Goal: Task Accomplishment & Management: Complete application form

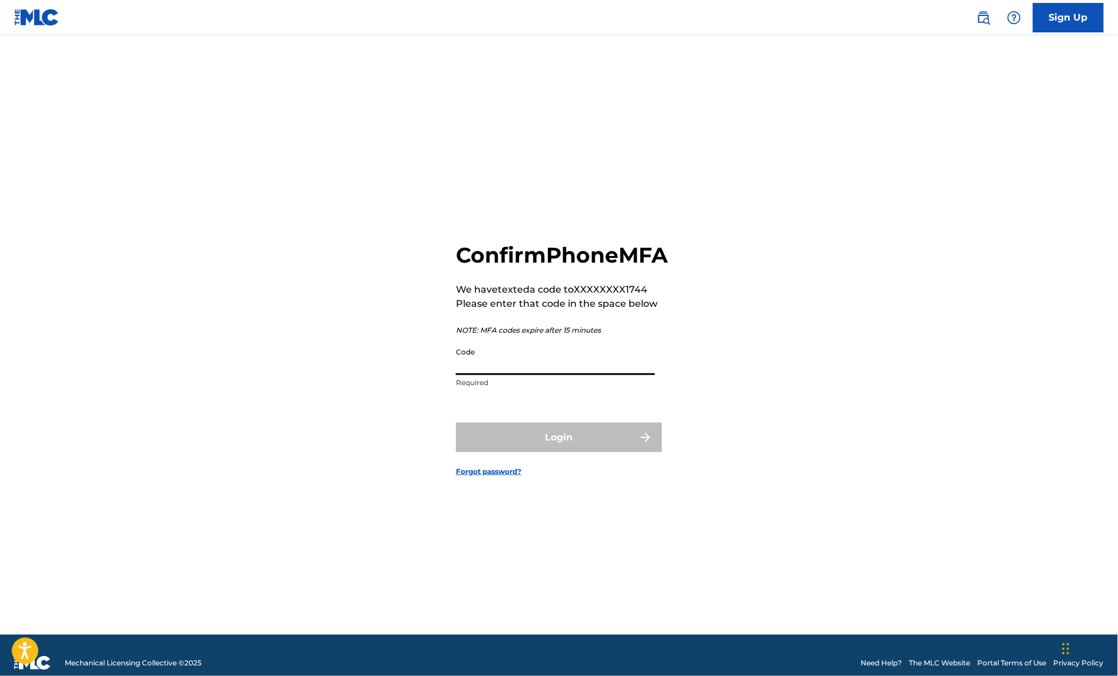
click at [485, 375] on input "Code" at bounding box center [555, 359] width 199 height 34
type input "001113"
click at [527, 452] on button "Login" at bounding box center [559, 437] width 206 height 29
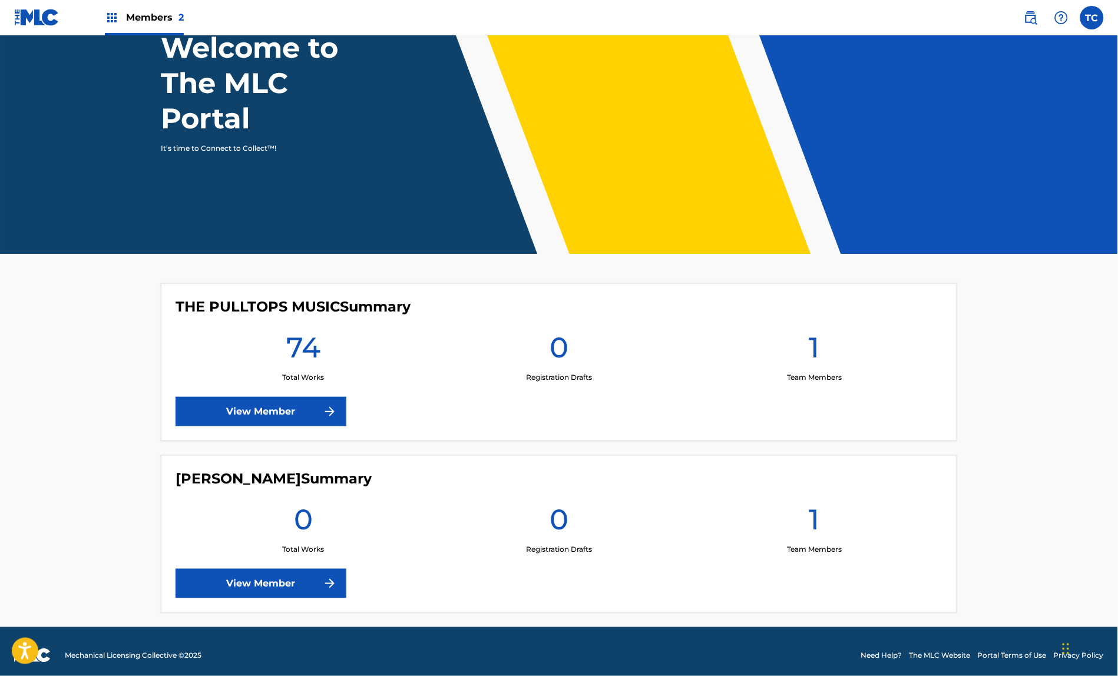
scroll to position [91, 0]
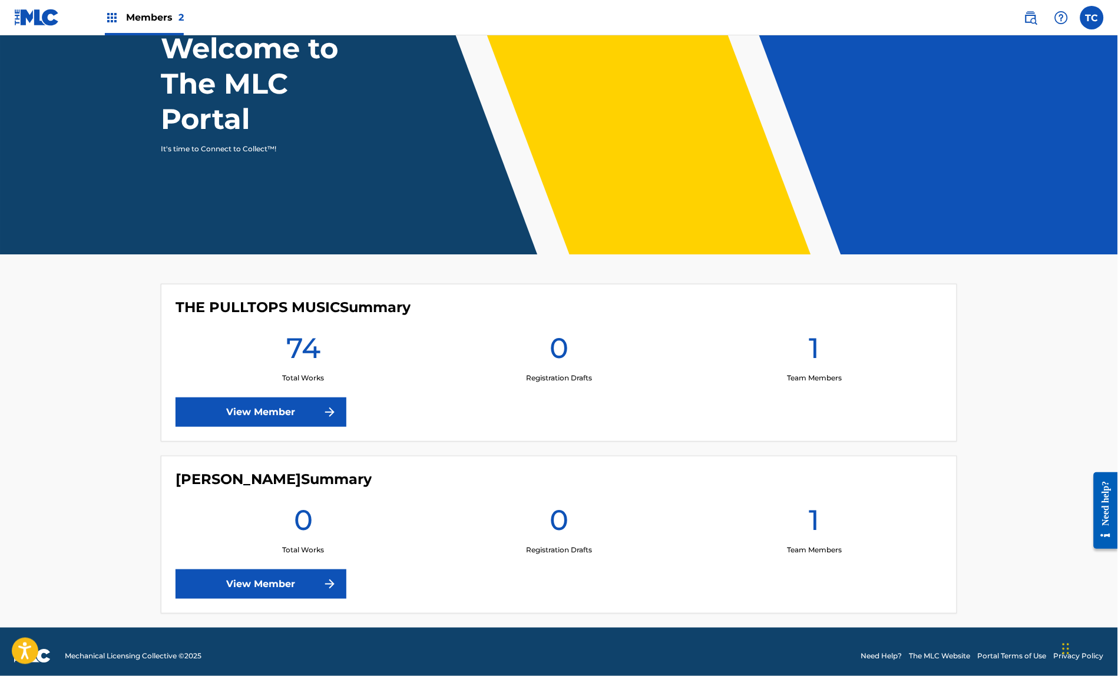
click at [232, 398] on link "View Member" at bounding box center [261, 412] width 171 height 29
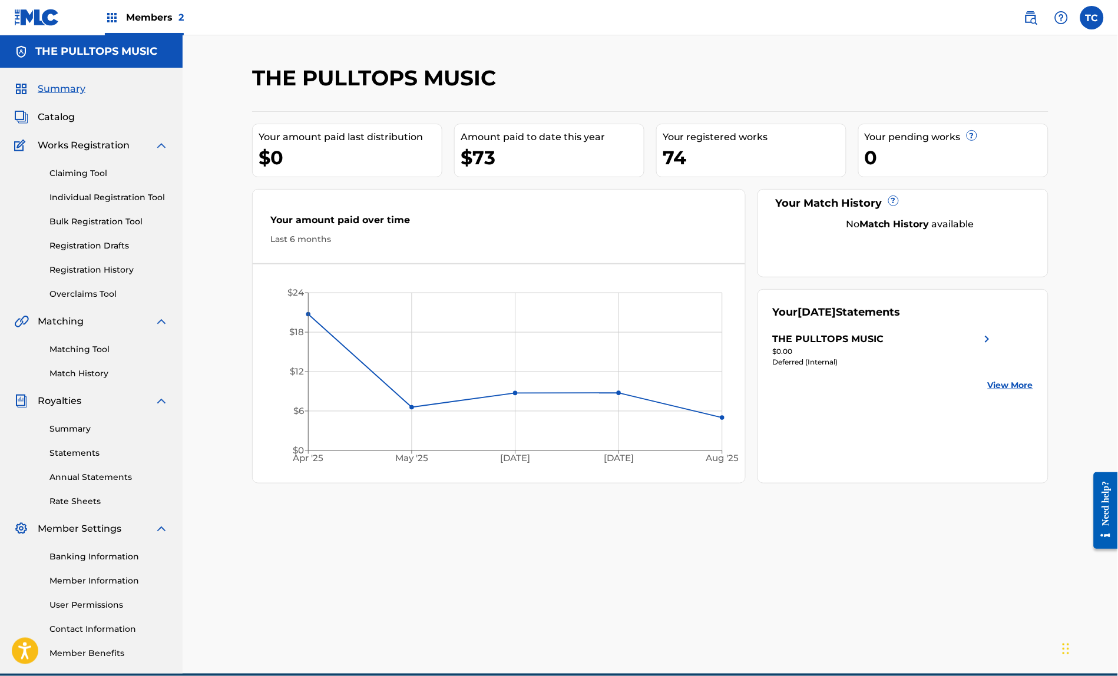
click at [50, 123] on span "Catalog" at bounding box center [56, 117] width 37 height 14
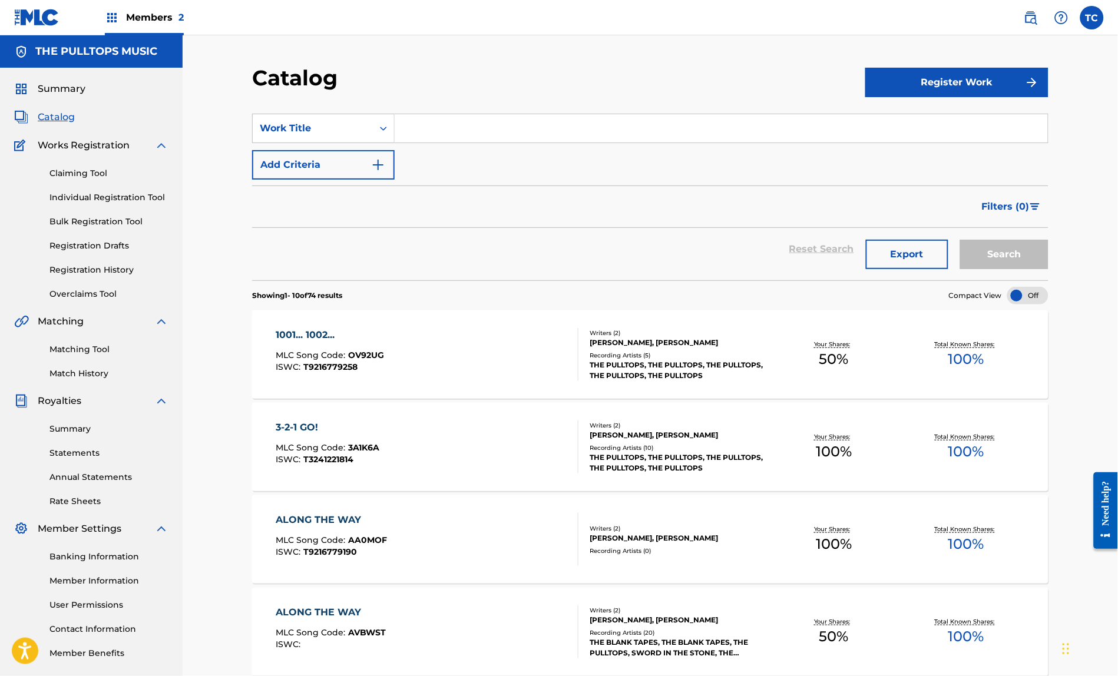
click at [424, 142] on input "Search Form" at bounding box center [721, 128] width 653 height 28
type input "rise or fall"
click at [1020, 264] on button "Search" at bounding box center [1004, 254] width 88 height 29
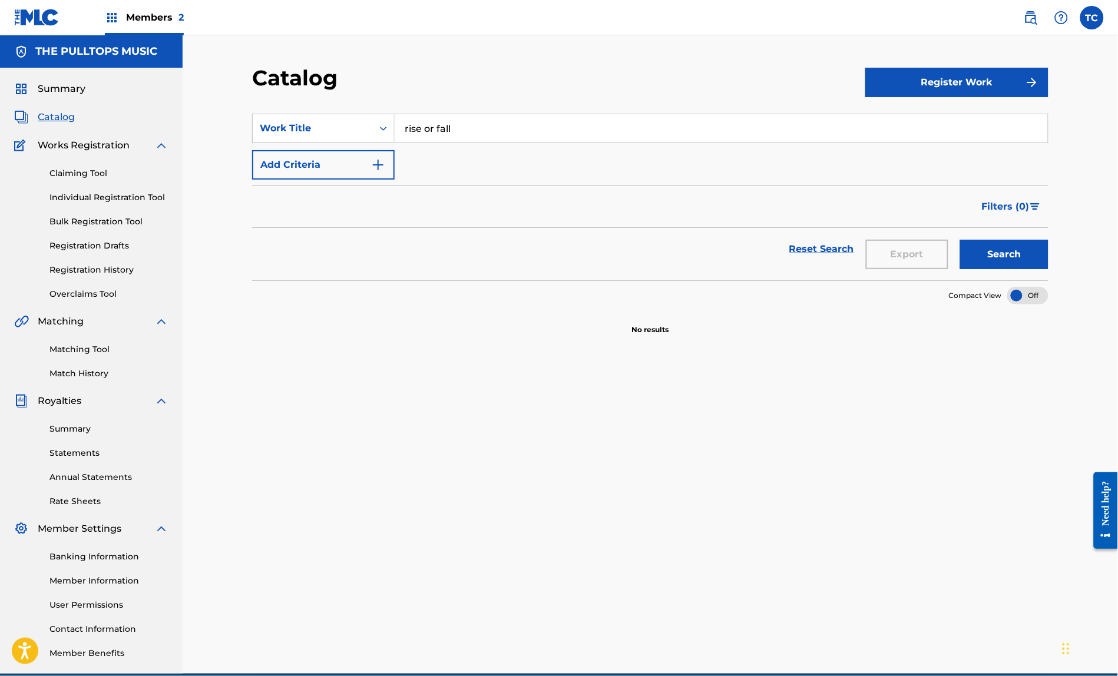
click at [87, 180] on link "Claiming Tool" at bounding box center [108, 173] width 119 height 12
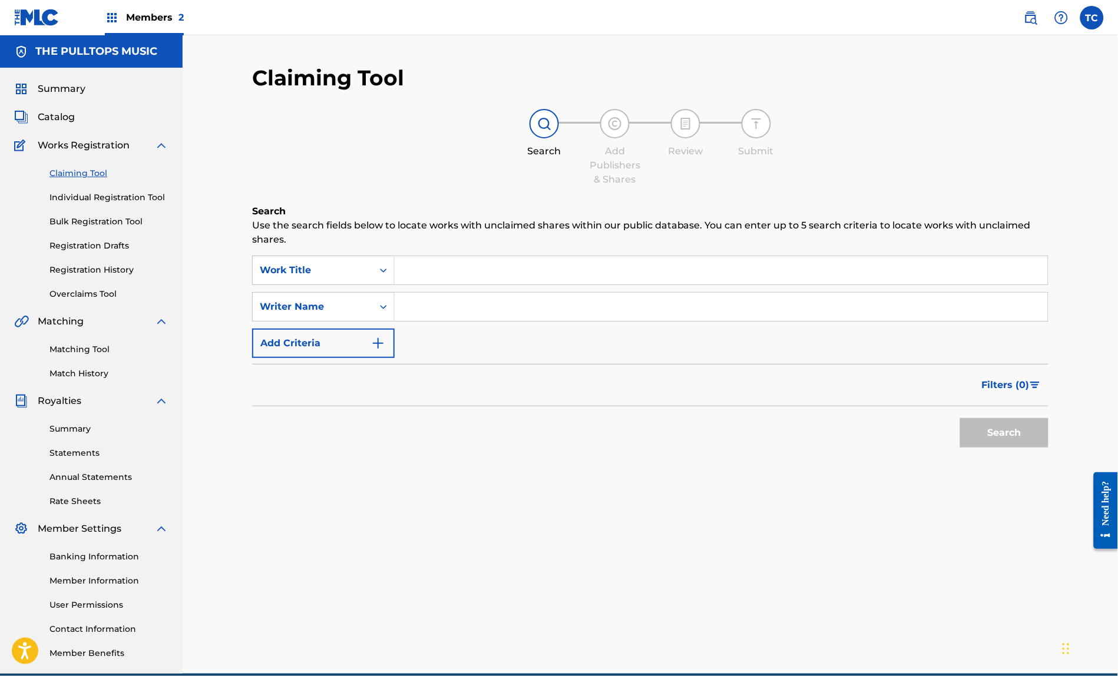
click at [427, 265] on input "Search Form" at bounding box center [721, 270] width 653 height 28
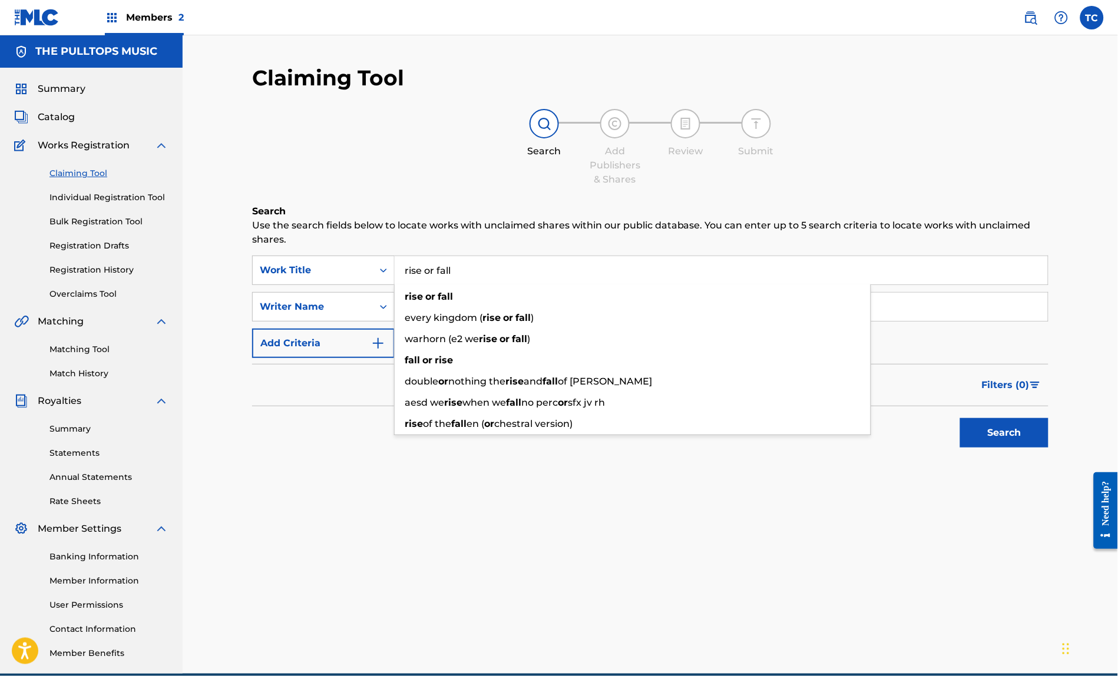
type input "rise or fall"
click at [288, 510] on div "Search Use the search fields below to locate works with unclaimed shares within…" at bounding box center [650, 358] width 797 height 308
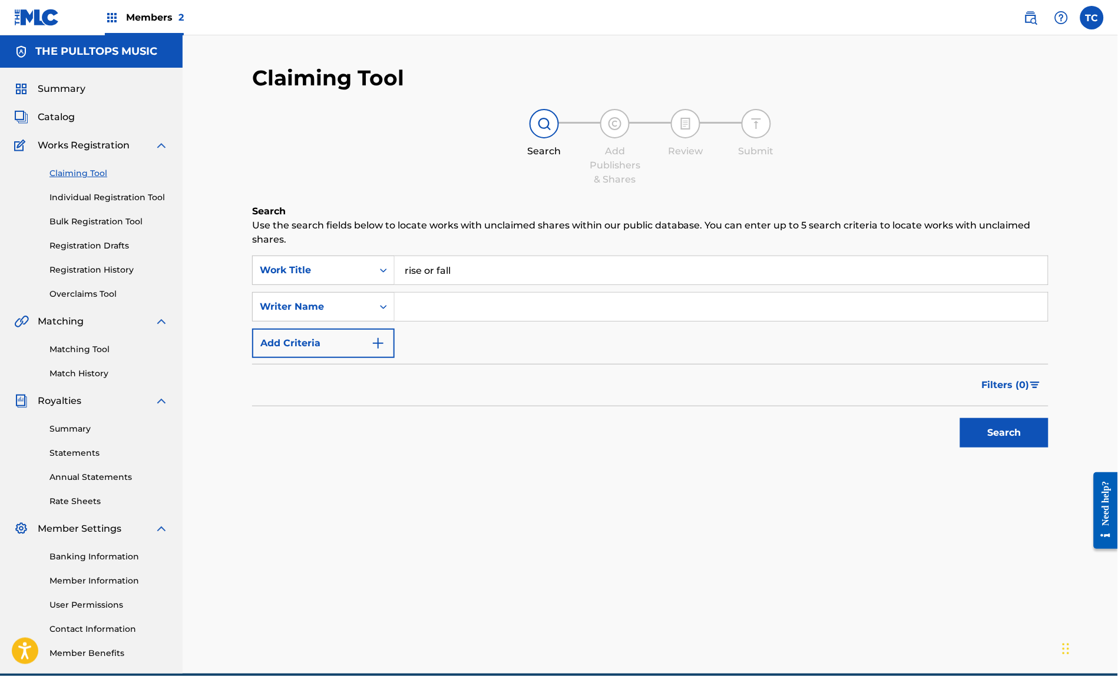
click at [422, 307] on input "Search Form" at bounding box center [721, 307] width 653 height 28
type input "[PERSON_NAME]"
click at [985, 438] on button "Search" at bounding box center [1004, 432] width 88 height 29
click at [77, 356] on link "Matching Tool" at bounding box center [108, 349] width 119 height 12
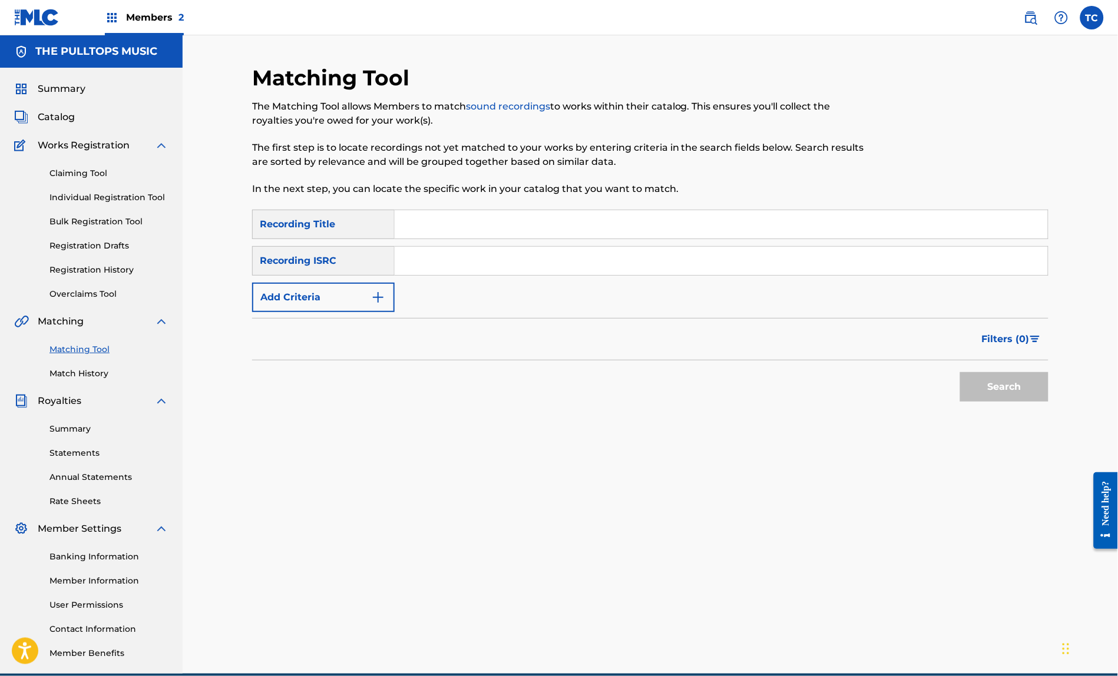
click at [421, 239] on input "Search Form" at bounding box center [721, 224] width 653 height 28
type input "Rise or Fall"
click at [429, 275] on input "Search Form" at bounding box center [721, 261] width 653 height 28
paste input "usl4q2563982"
type input "usl4q2563982"
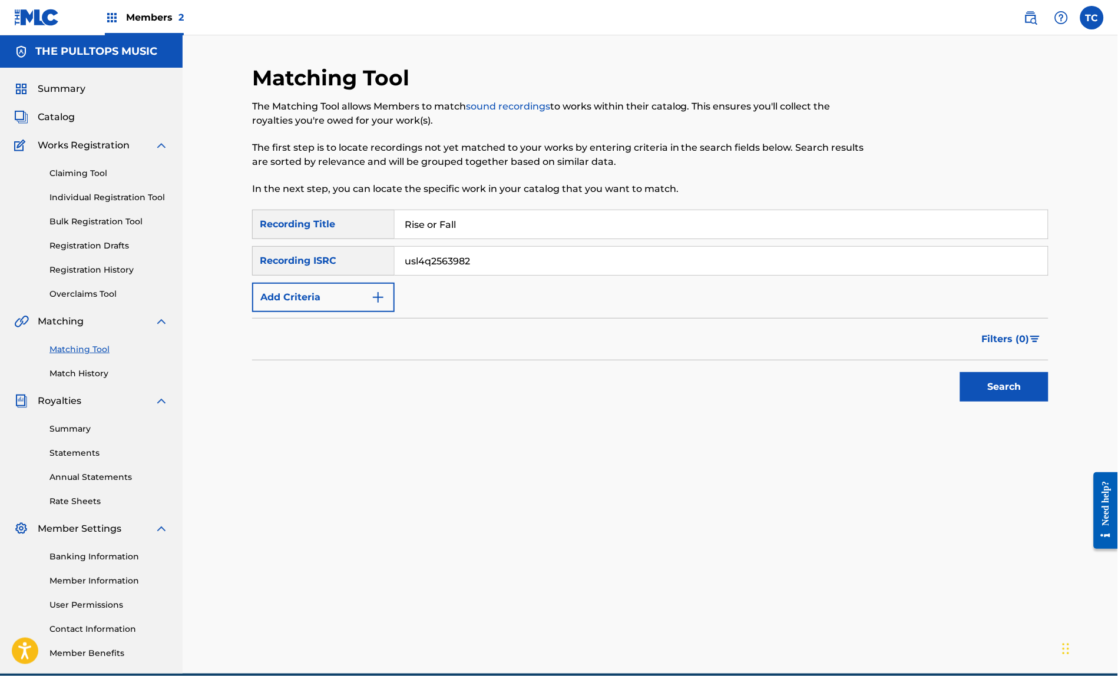
click at [1010, 394] on button "Search" at bounding box center [1004, 386] width 88 height 29
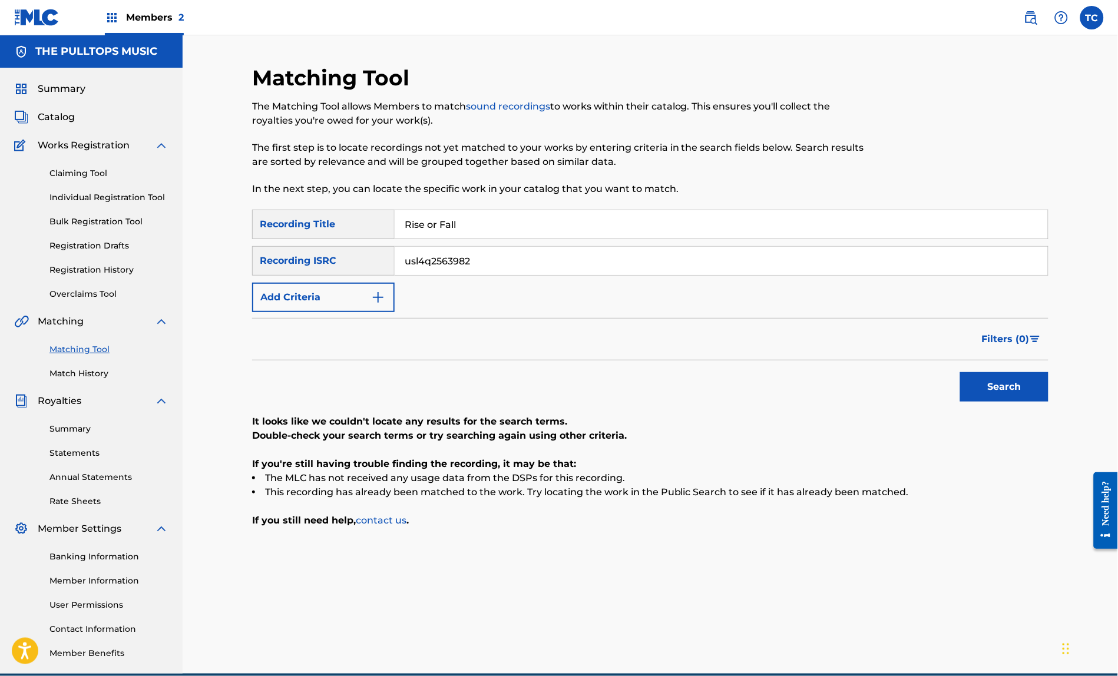
click at [58, 124] on span "Catalog" at bounding box center [56, 117] width 37 height 14
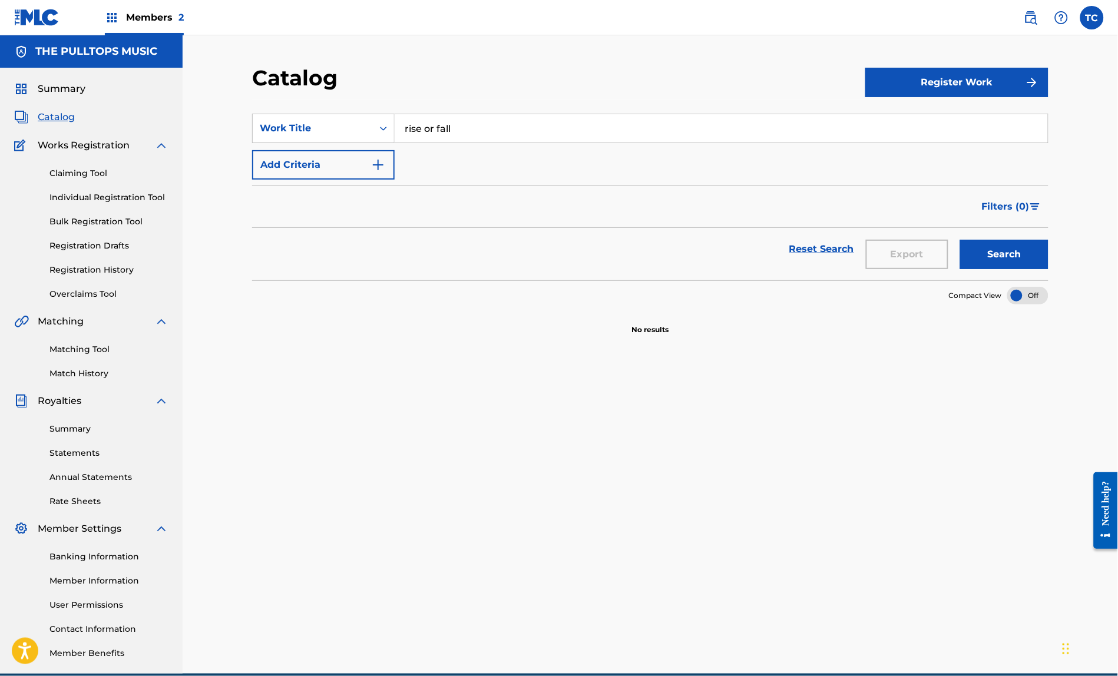
click at [976, 87] on button "Register Work" at bounding box center [956, 82] width 183 height 29
click at [916, 127] on link "Individual" at bounding box center [956, 121] width 183 height 28
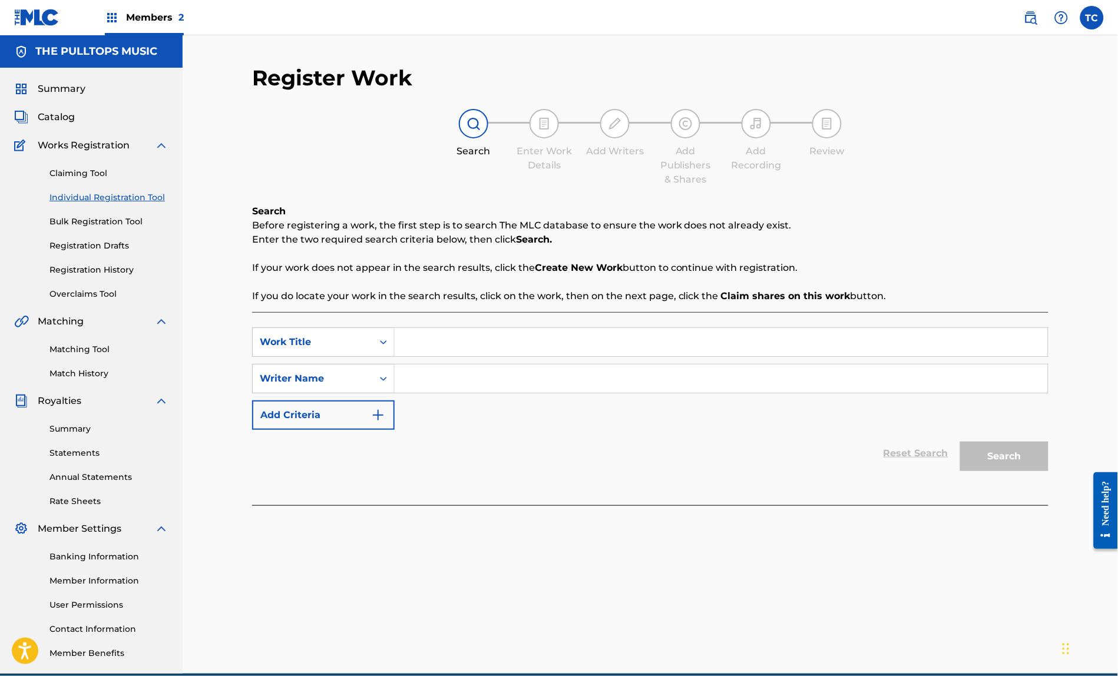
click at [418, 352] on input "Search Form" at bounding box center [721, 342] width 653 height 28
type input "Rise or Fall"
click at [411, 393] on input "Search Form" at bounding box center [721, 379] width 653 height 28
type input "[PERSON_NAME]"
click at [1014, 464] on button "Search" at bounding box center [1004, 456] width 88 height 29
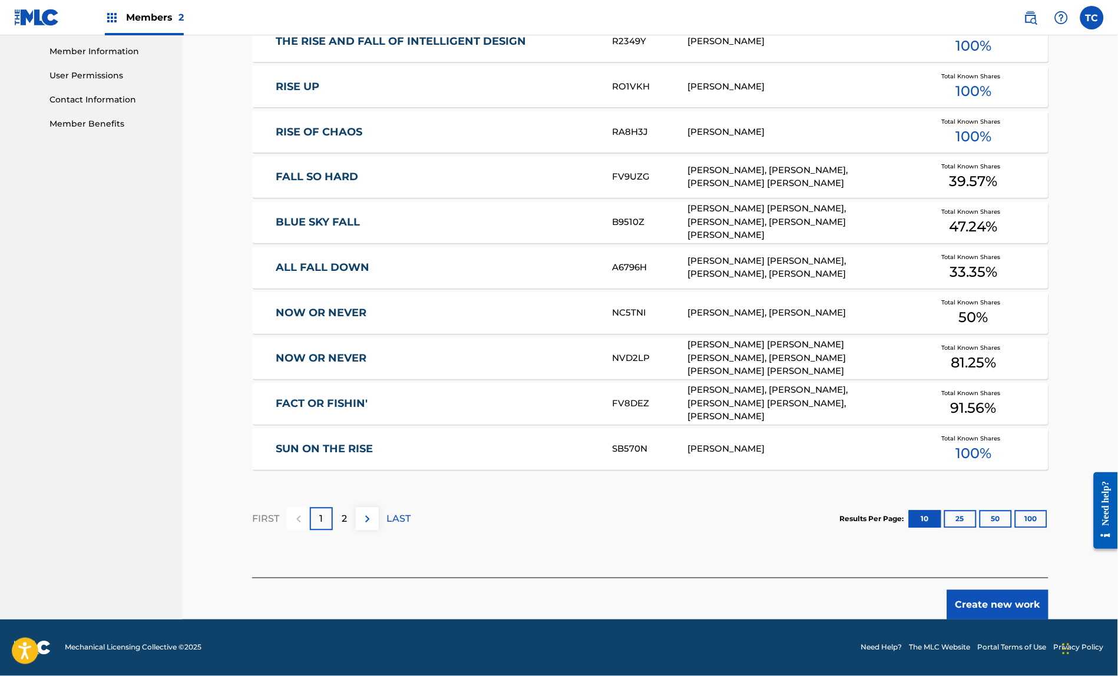
scroll to position [556, 0]
click at [1040, 600] on button "Create new work" at bounding box center [997, 604] width 101 height 29
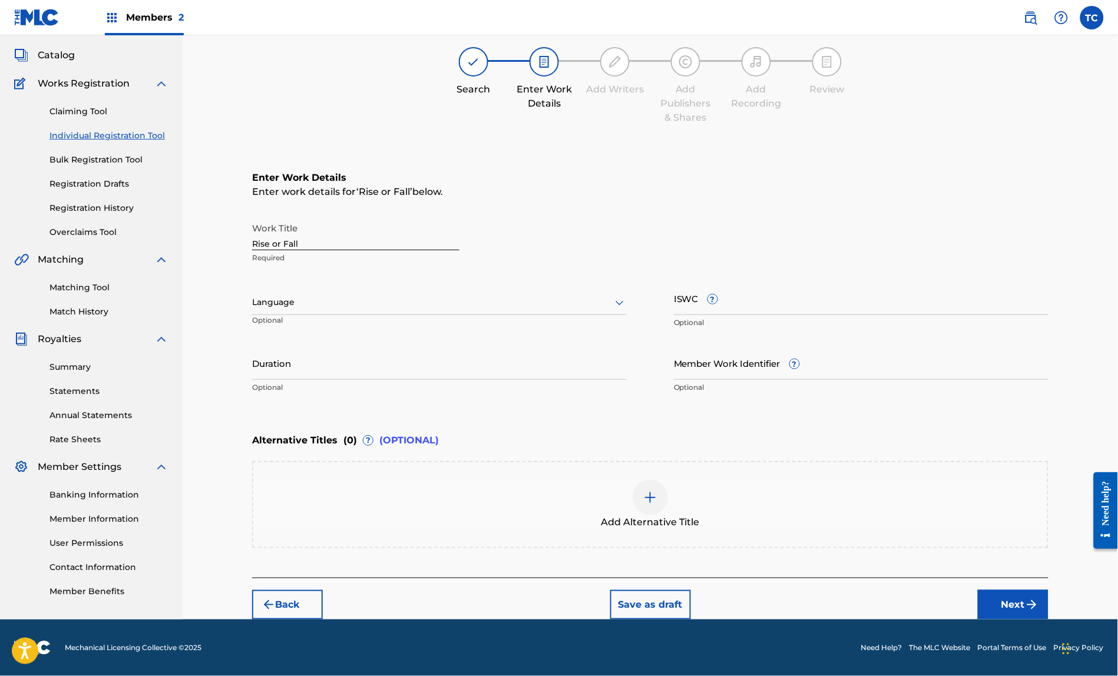
scroll to position [93, 0]
click at [764, 282] on input "ISWC ?" at bounding box center [861, 299] width 375 height 34
paste input "T-335.174.683-9"
type input "T-335.174.683-9"
click at [281, 356] on input "Duration" at bounding box center [439, 363] width 375 height 34
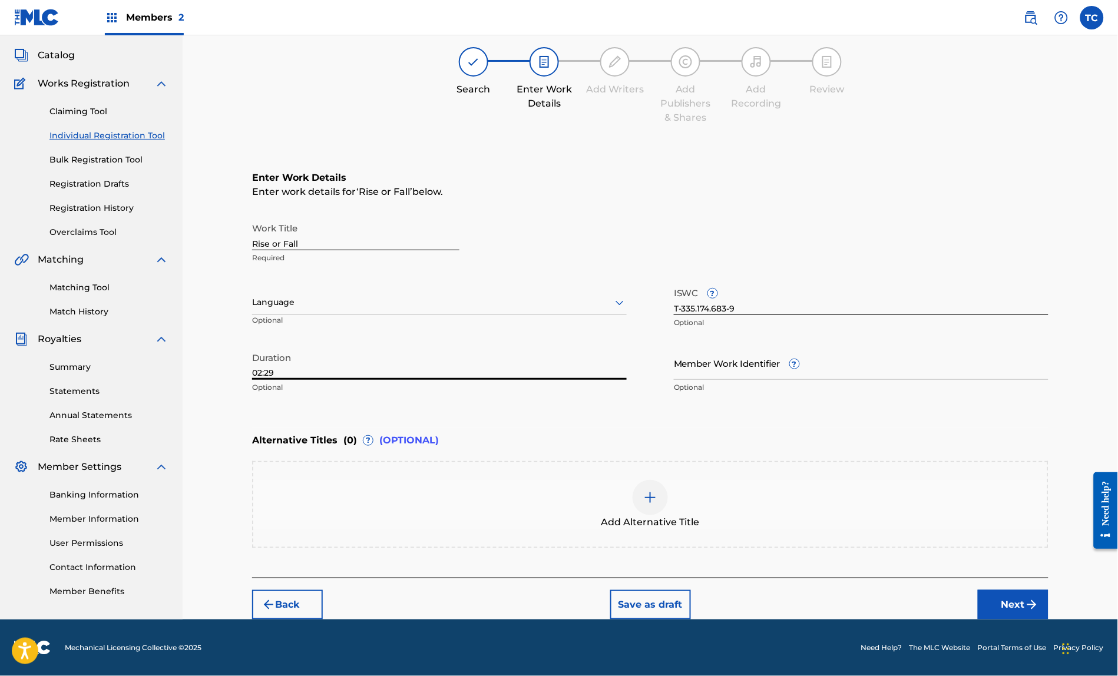
type input "02:29"
click at [1038, 599] on button "Next" at bounding box center [1013, 604] width 71 height 29
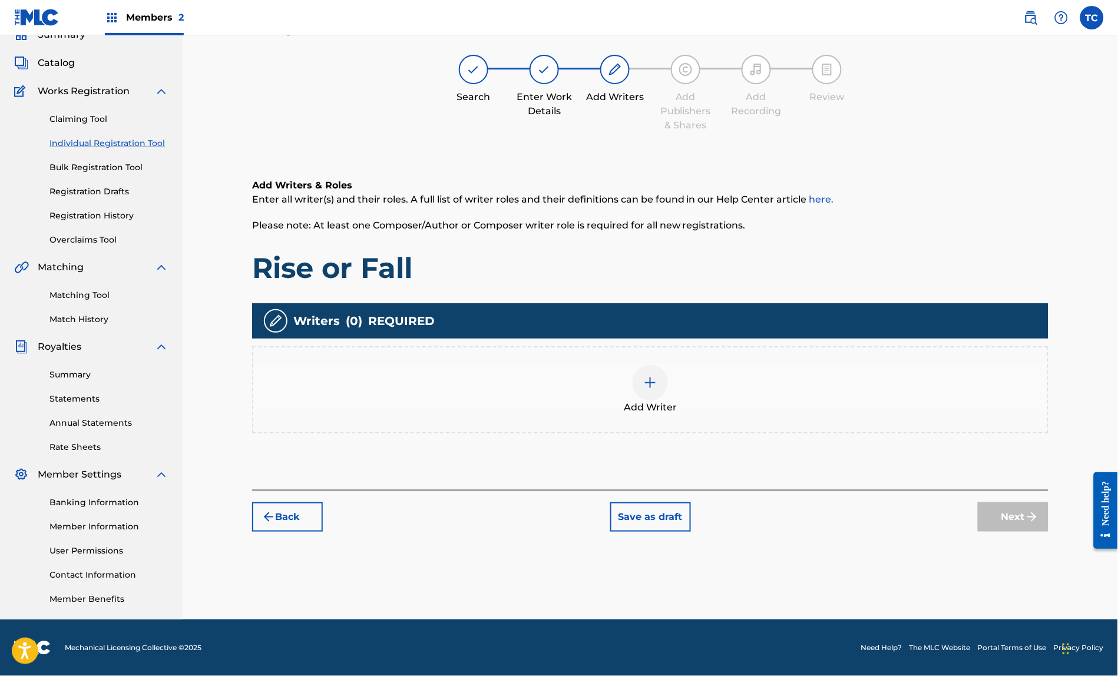
click at [652, 376] on img at bounding box center [650, 383] width 14 height 14
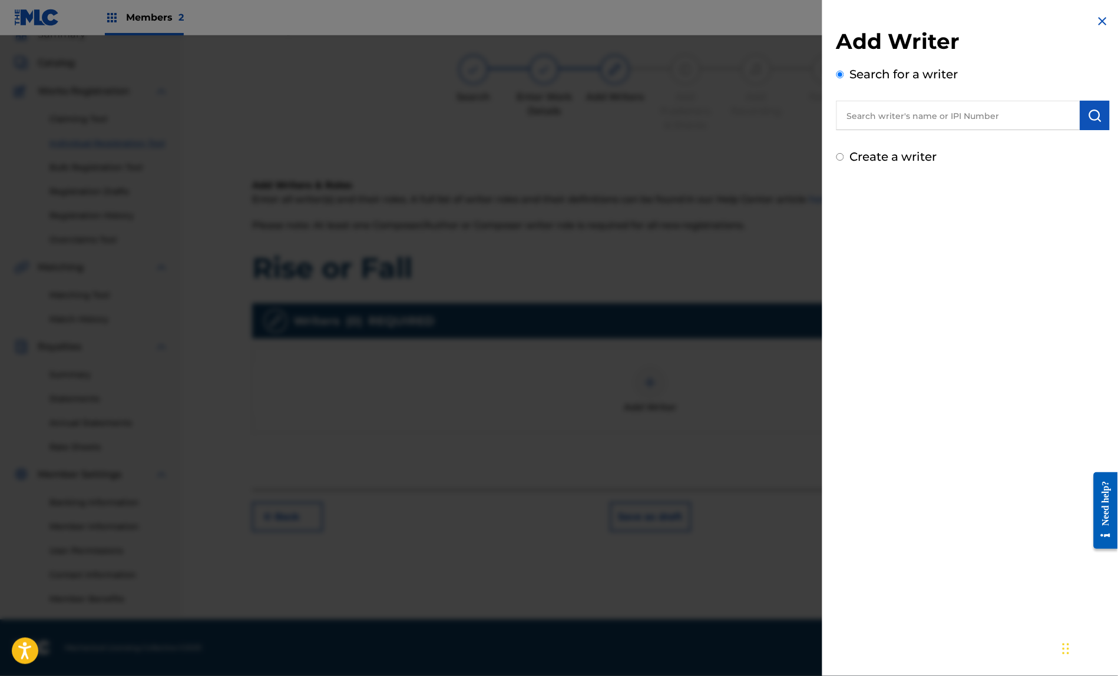
click at [837, 121] on input "text" at bounding box center [959, 115] width 244 height 29
paste input "465986986"
click at [1091, 122] on img "submit" at bounding box center [1095, 115] width 14 height 14
click at [890, 121] on input "465986986" at bounding box center [959, 115] width 244 height 29
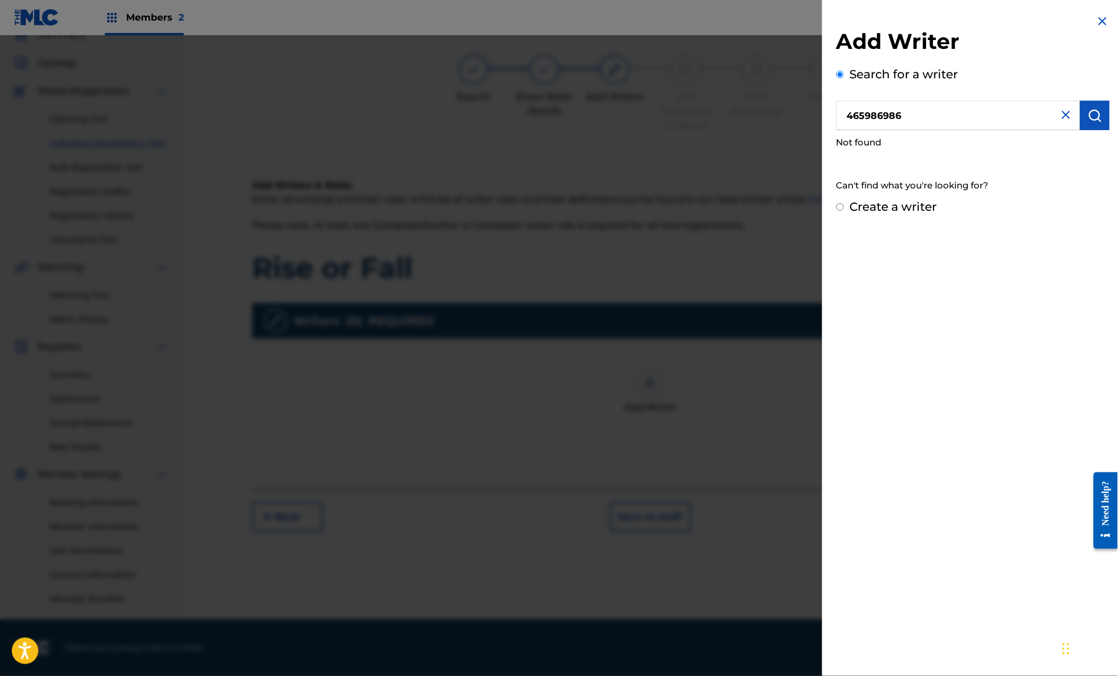
click at [890, 121] on input "465986986" at bounding box center [959, 115] width 244 height 29
type input "[PERSON_NAME]"
click at [1093, 117] on img "submit" at bounding box center [1095, 115] width 14 height 14
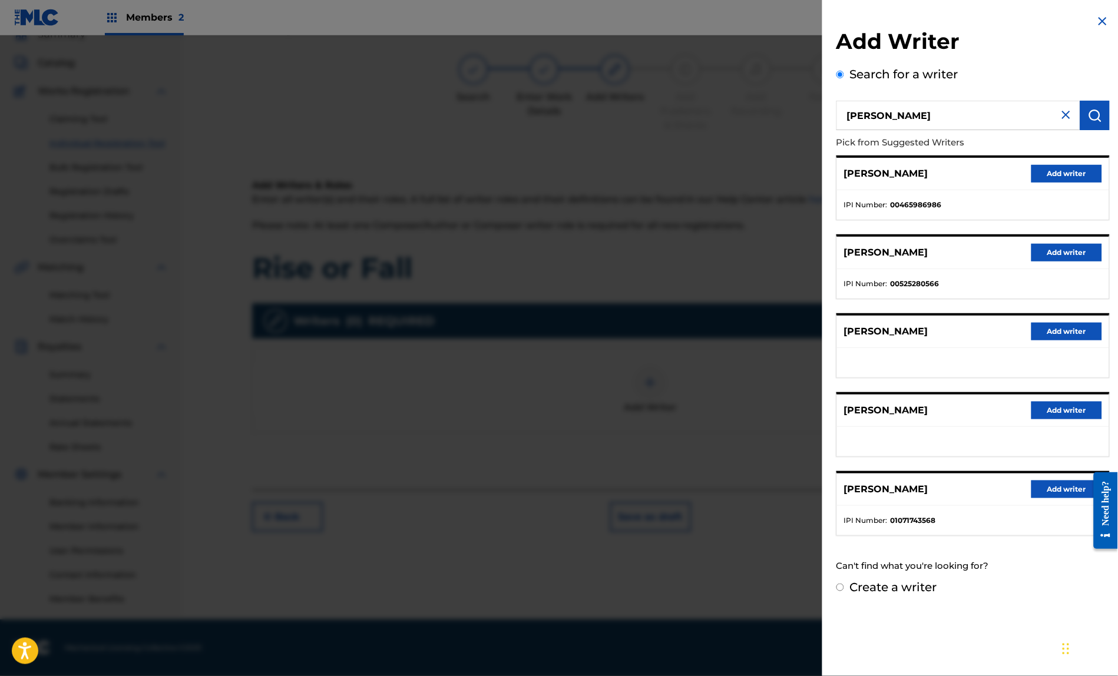
click at [1055, 181] on button "Add writer" at bounding box center [1067, 174] width 71 height 18
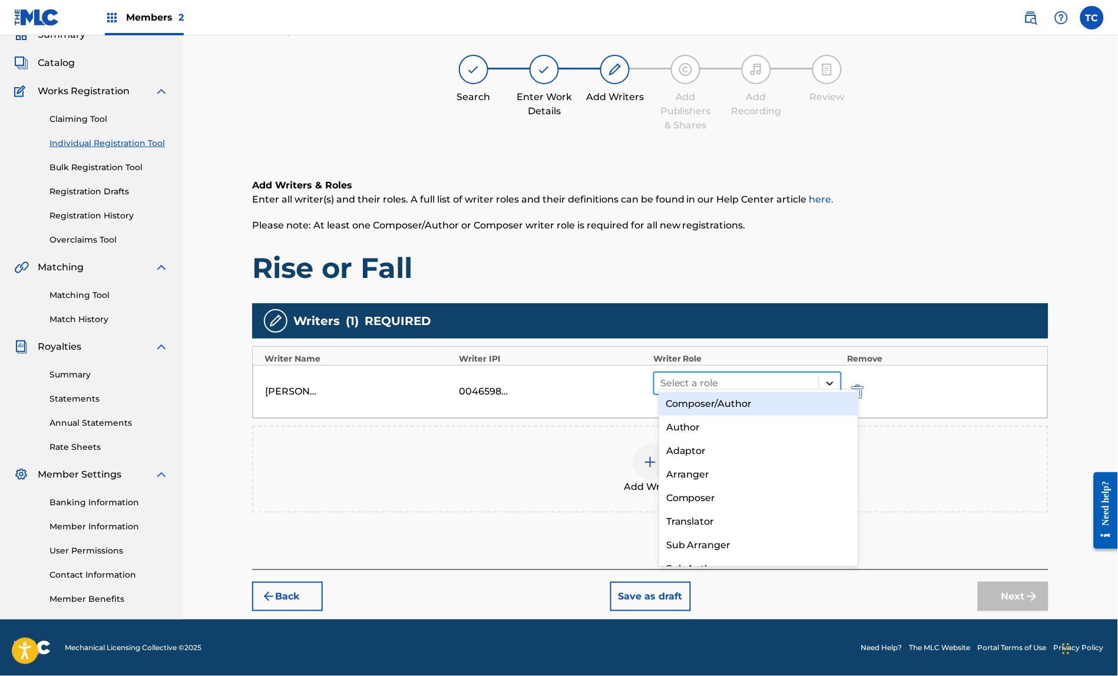
click at [836, 378] on icon at bounding box center [830, 384] width 12 height 12
click at [743, 403] on div "Composer/Author" at bounding box center [759, 404] width 200 height 24
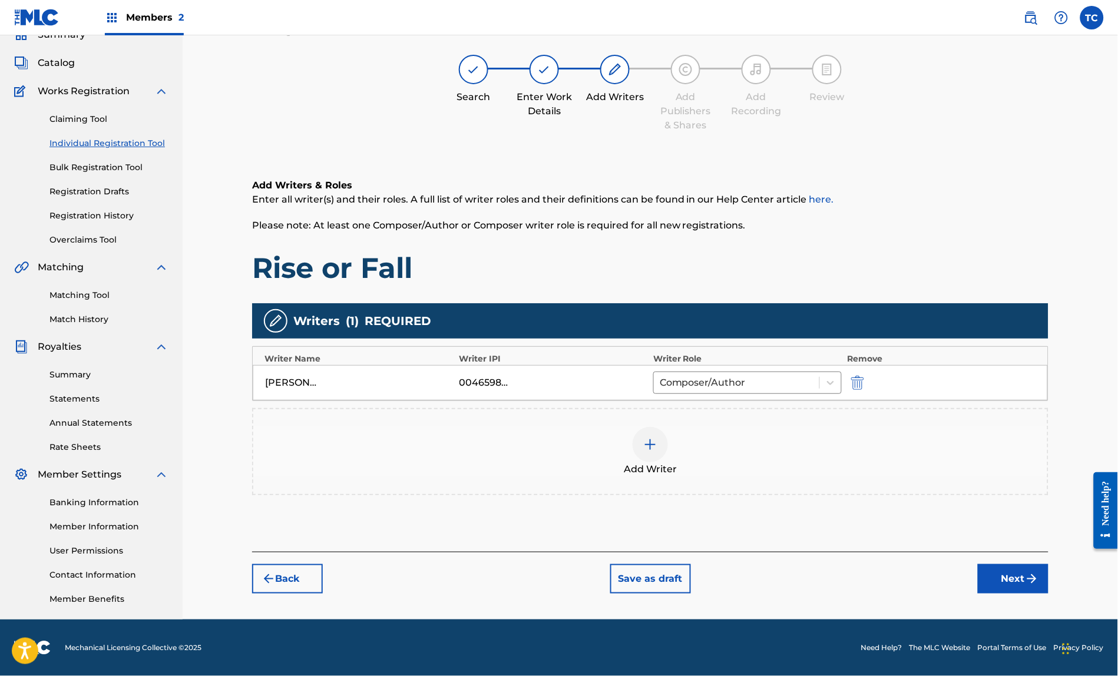
click at [658, 441] on img at bounding box center [650, 445] width 14 height 14
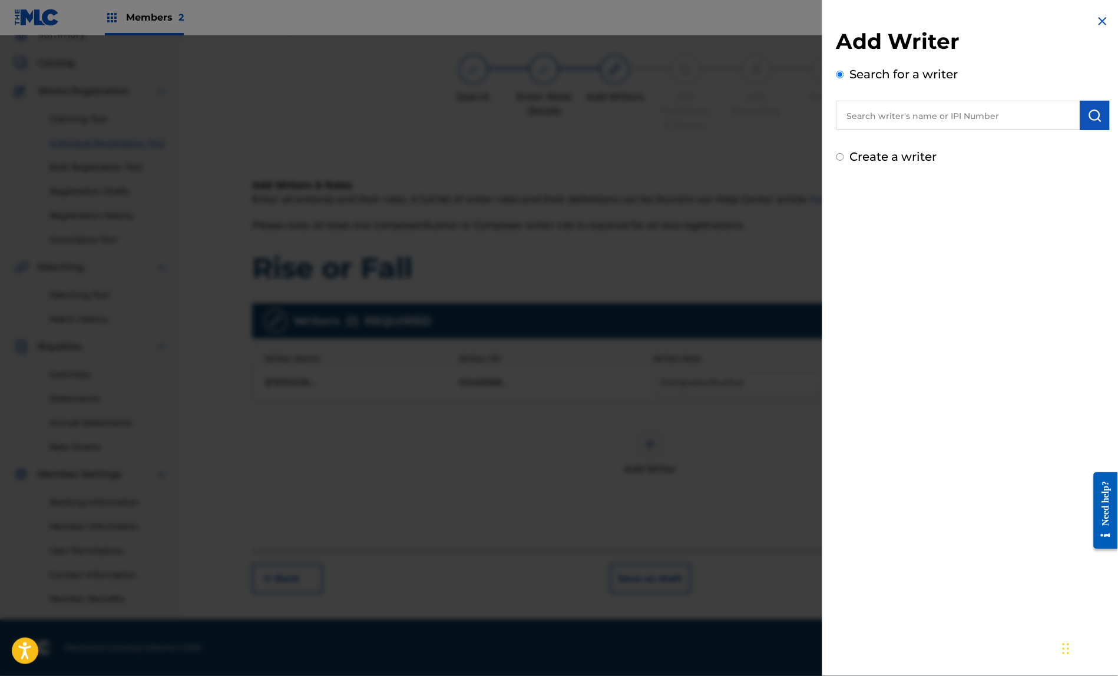
click at [848, 120] on input "text" at bounding box center [959, 115] width 244 height 29
type input "[PERSON_NAME]"
click at [1098, 123] on img "submit" at bounding box center [1095, 115] width 14 height 14
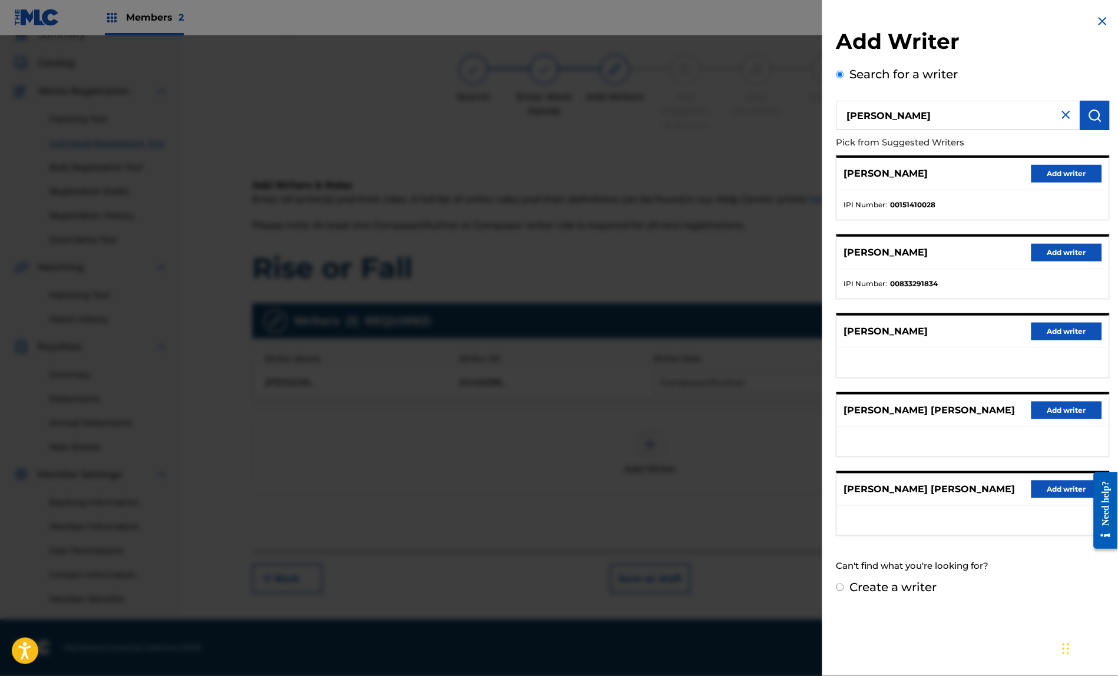
click at [1057, 262] on button "Add writer" at bounding box center [1067, 253] width 71 height 18
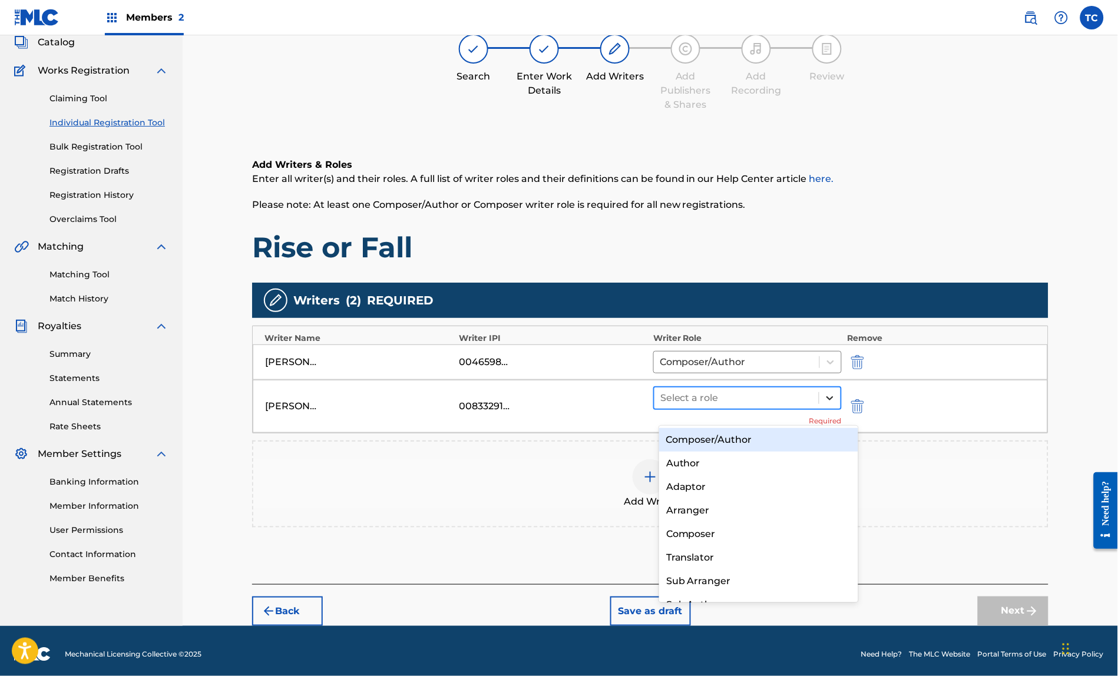
click at [836, 404] on icon at bounding box center [830, 398] width 12 height 12
click at [723, 445] on div "Composer/Author" at bounding box center [759, 440] width 200 height 24
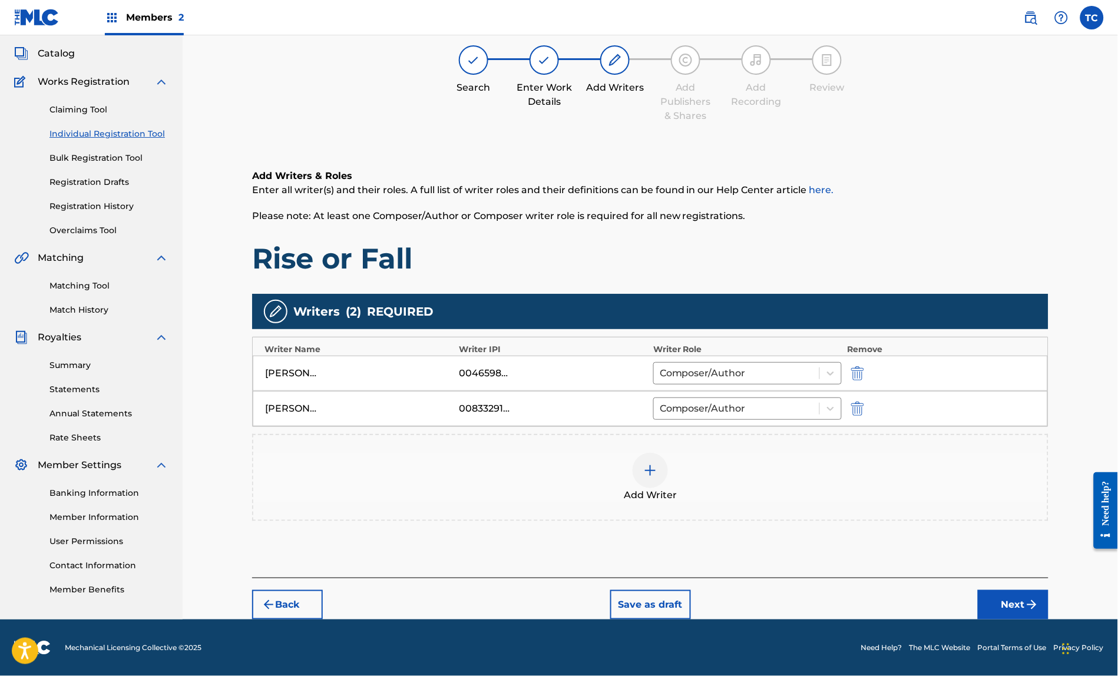
click at [1038, 596] on button "Next" at bounding box center [1013, 604] width 71 height 29
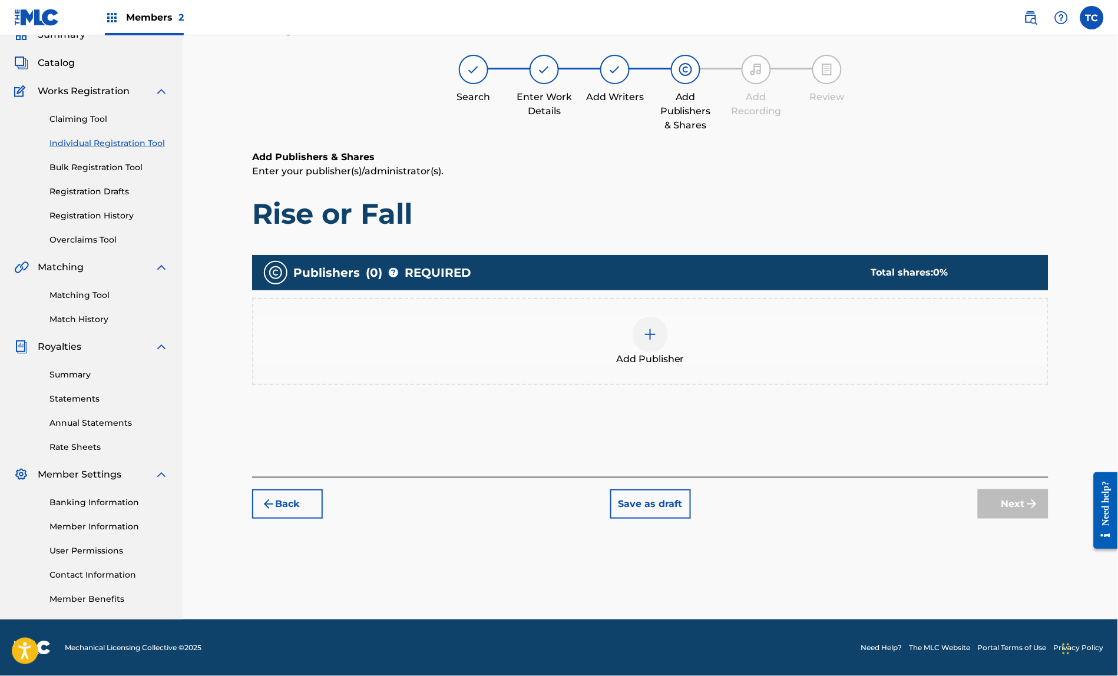
click at [656, 331] on img at bounding box center [650, 335] width 14 height 14
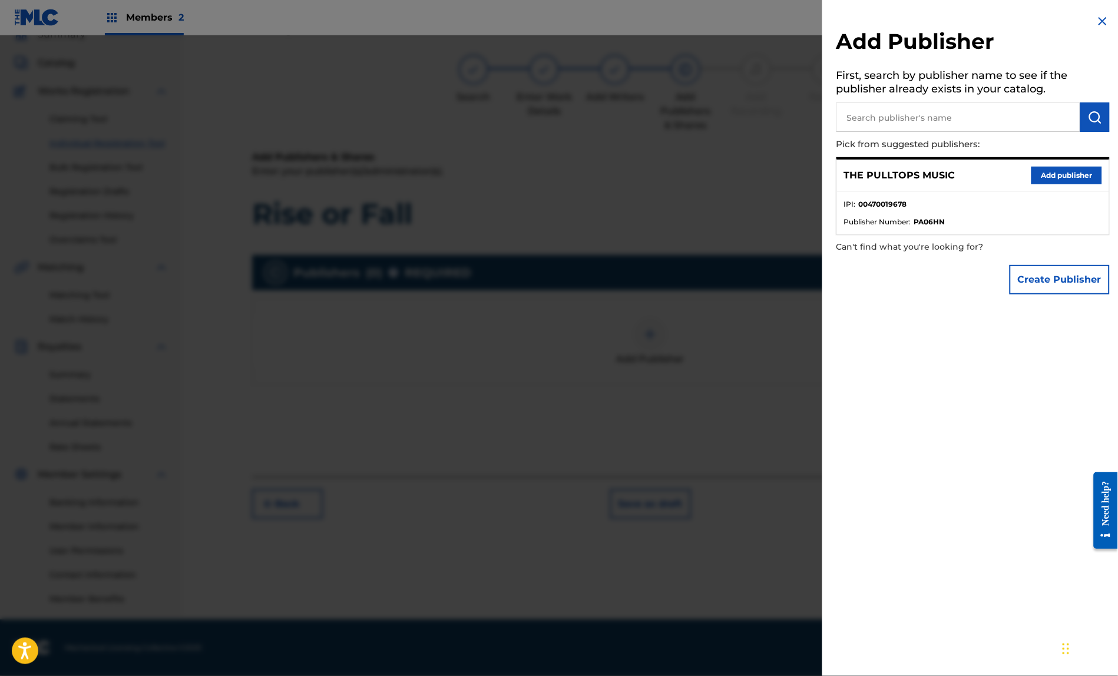
click at [1071, 178] on button "Add publisher" at bounding box center [1067, 176] width 71 height 18
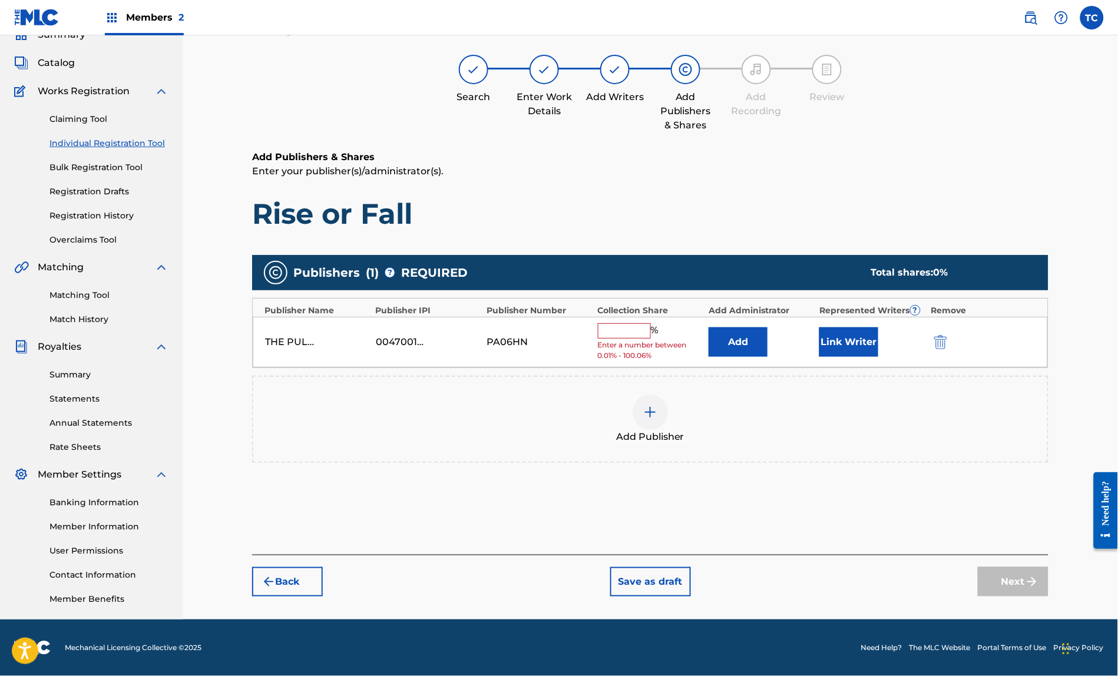
click at [629, 323] on input "text" at bounding box center [624, 330] width 53 height 15
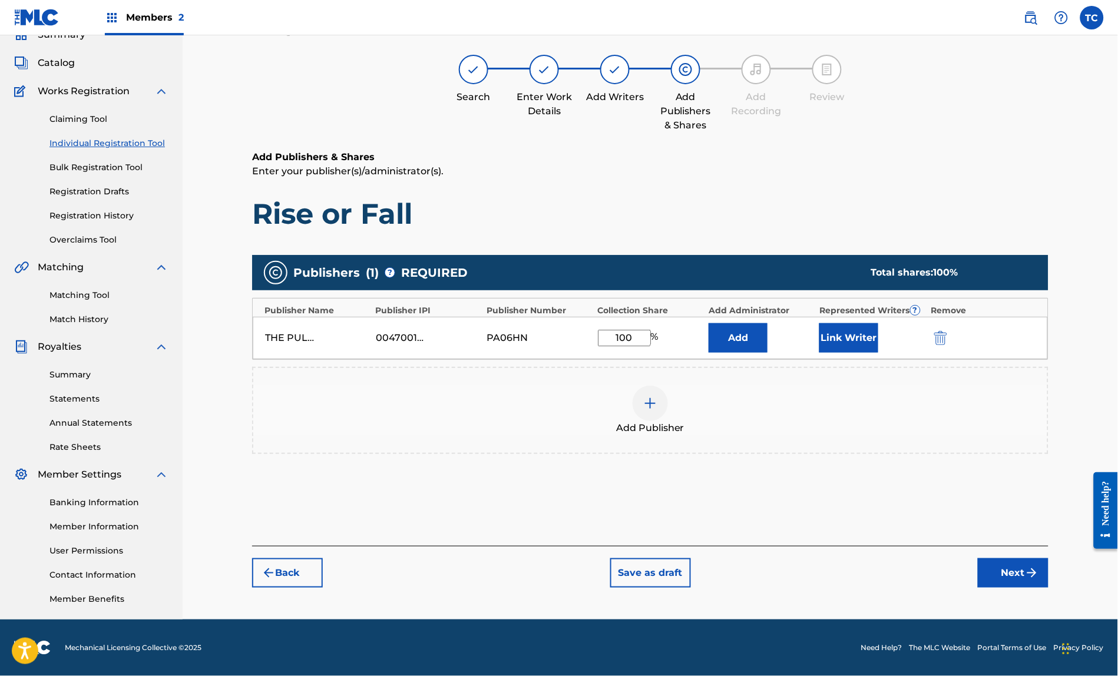
type input "100"
click at [867, 328] on button "Link Writer" at bounding box center [849, 337] width 59 height 29
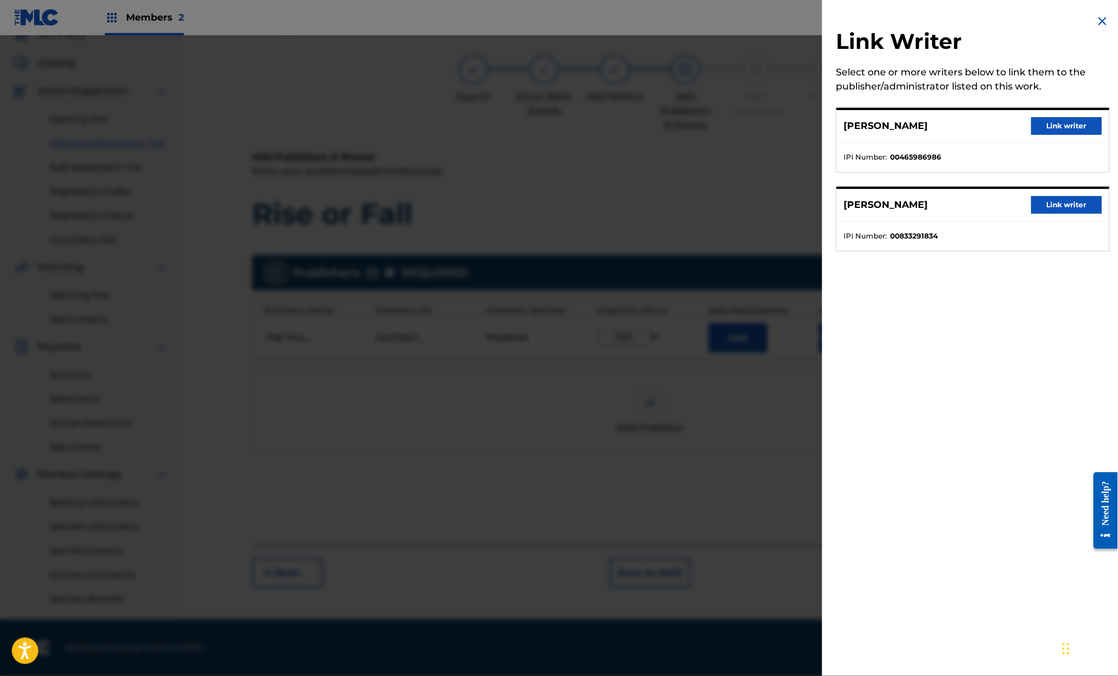
click at [1073, 127] on button "Link writer" at bounding box center [1067, 126] width 71 height 18
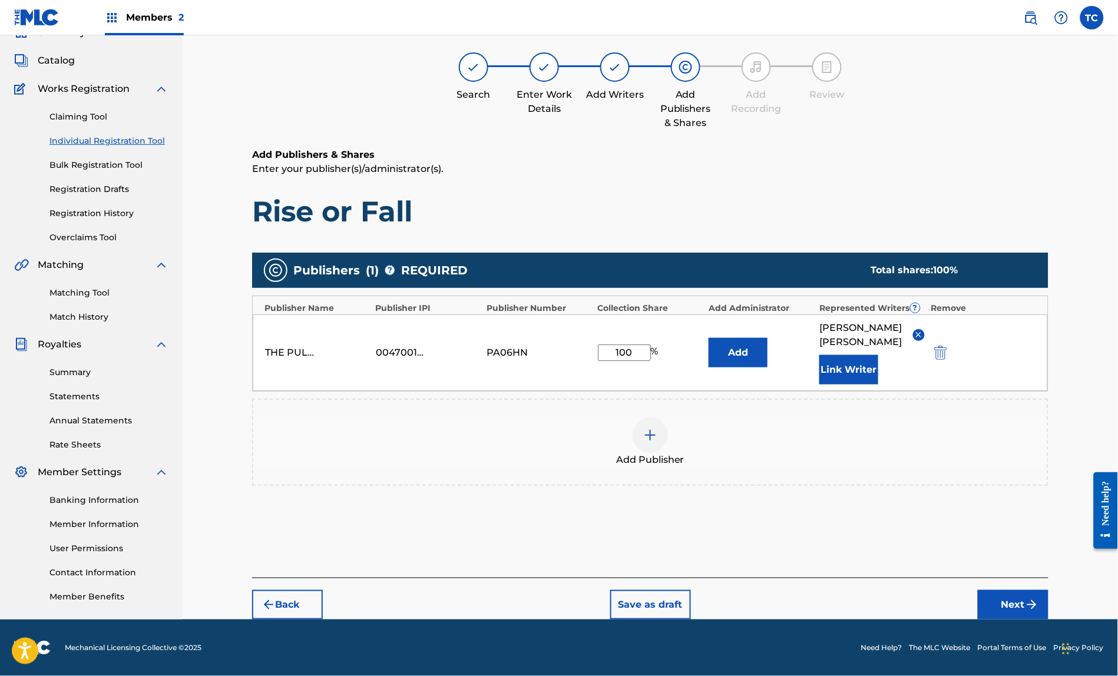
click at [870, 360] on button "Link Writer" at bounding box center [849, 369] width 59 height 29
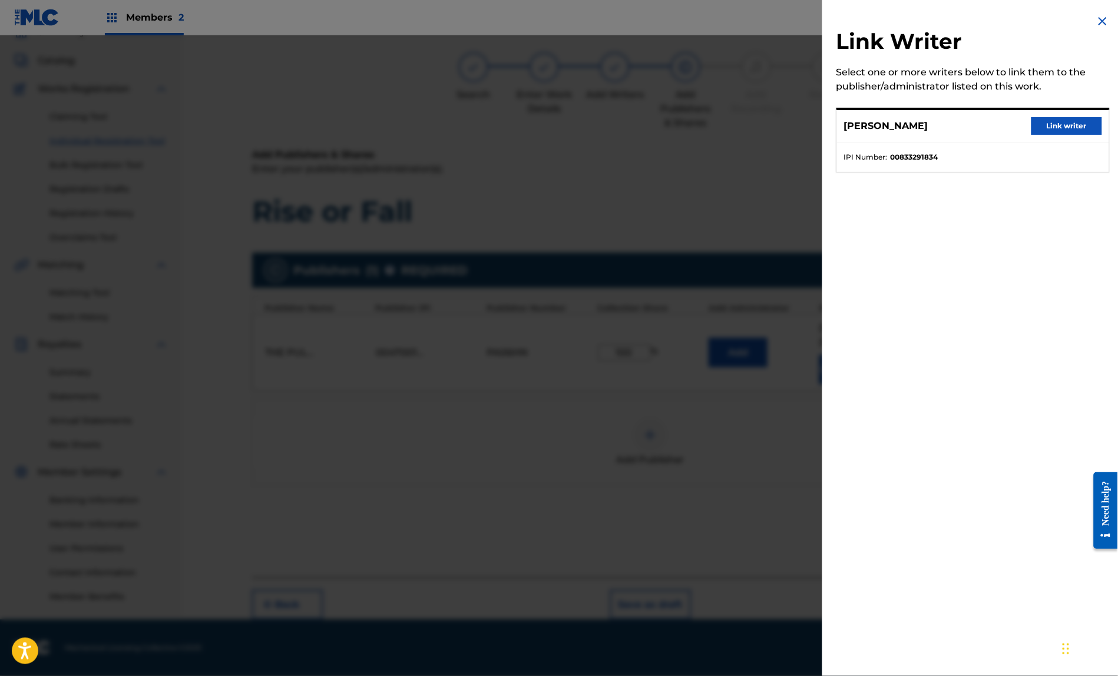
click at [1062, 129] on button "Link writer" at bounding box center [1067, 126] width 71 height 18
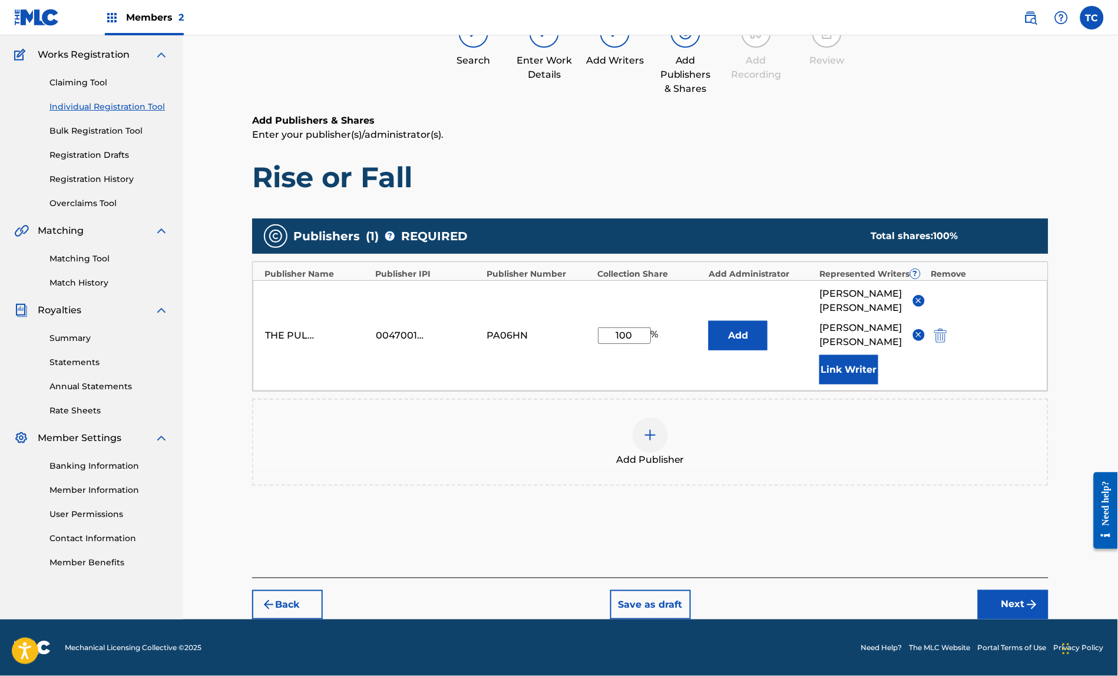
click at [1032, 597] on button "Next" at bounding box center [1013, 604] width 71 height 29
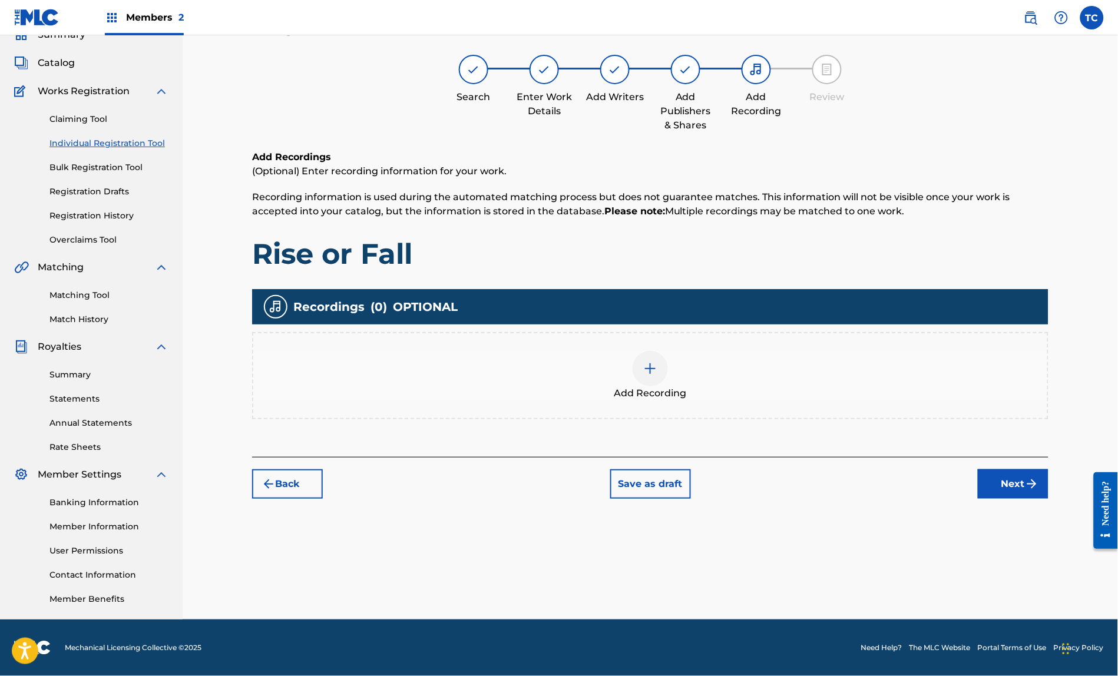
click at [654, 362] on img at bounding box center [650, 369] width 14 height 14
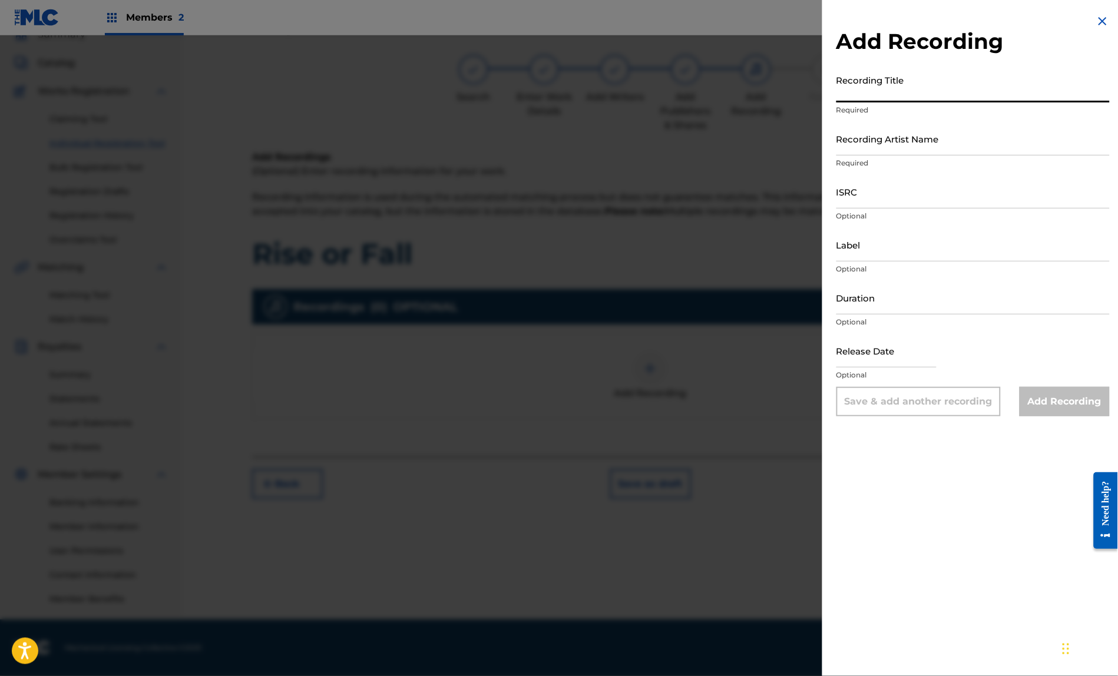
click at [851, 103] on input "Recording Title" at bounding box center [973, 86] width 273 height 34
type input "Rise or Fall"
click at [843, 155] on input "Recording Artist Name" at bounding box center [973, 139] width 273 height 34
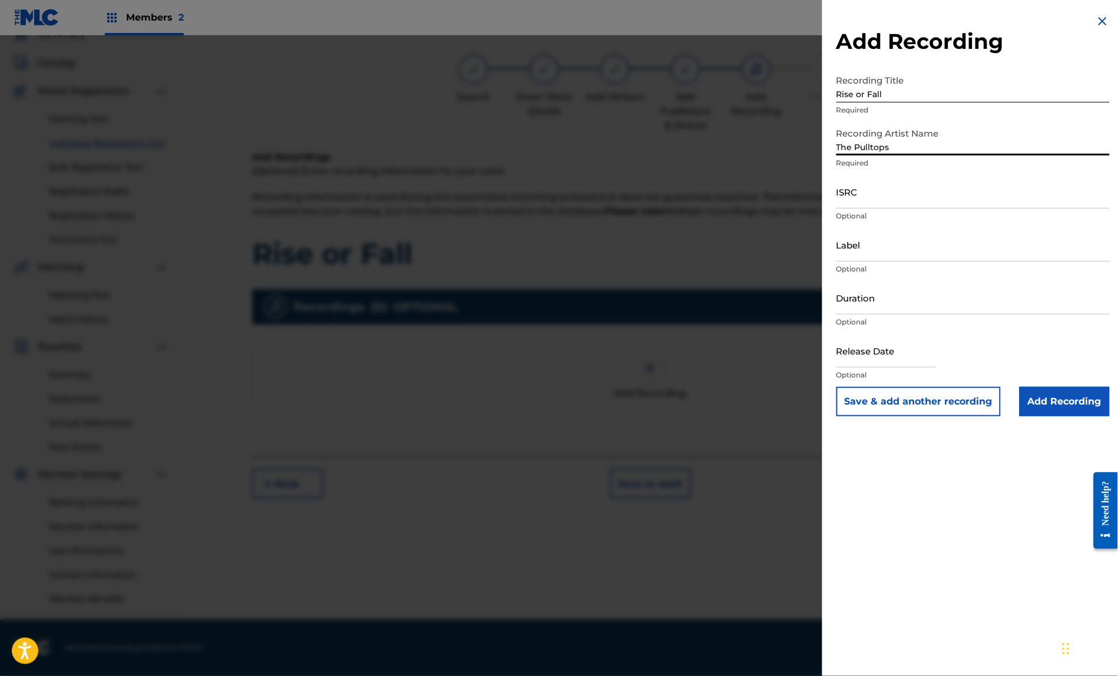
type input "The Pulltops"
click at [845, 209] on input "ISRC" at bounding box center [973, 192] width 273 height 34
paste input "usl4q2563982"
type input "usl4q2563982"
click at [849, 315] on input "Duration" at bounding box center [973, 298] width 273 height 34
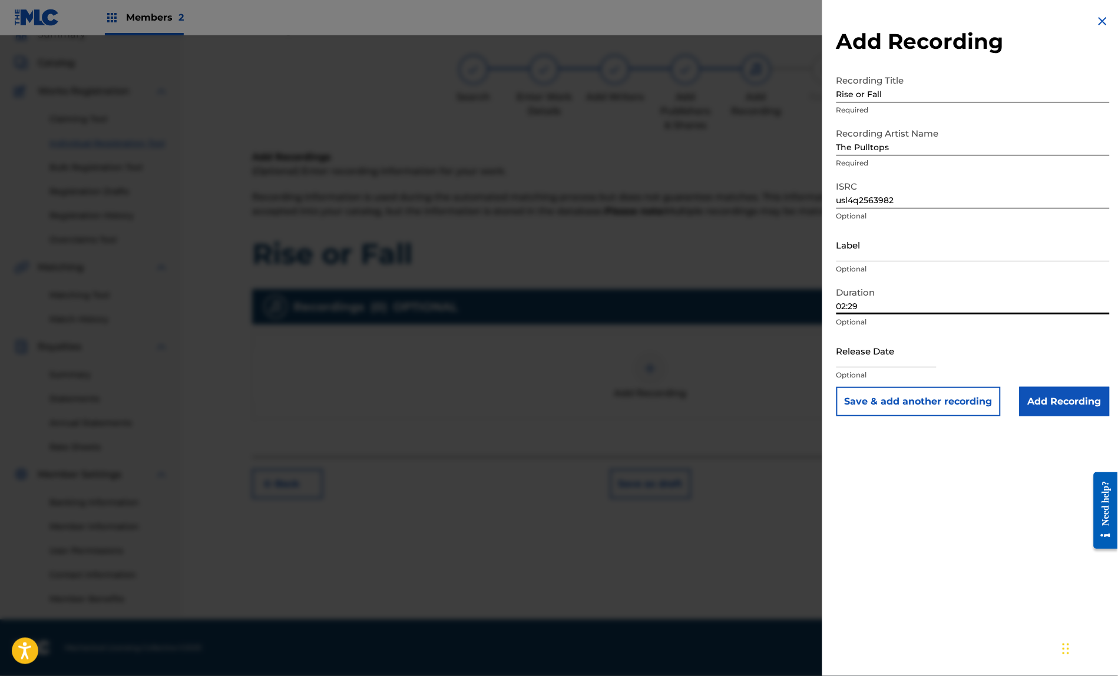
type input "02:29"
click at [853, 368] on input "text" at bounding box center [887, 351] width 100 height 34
select select "8"
select select "2025"
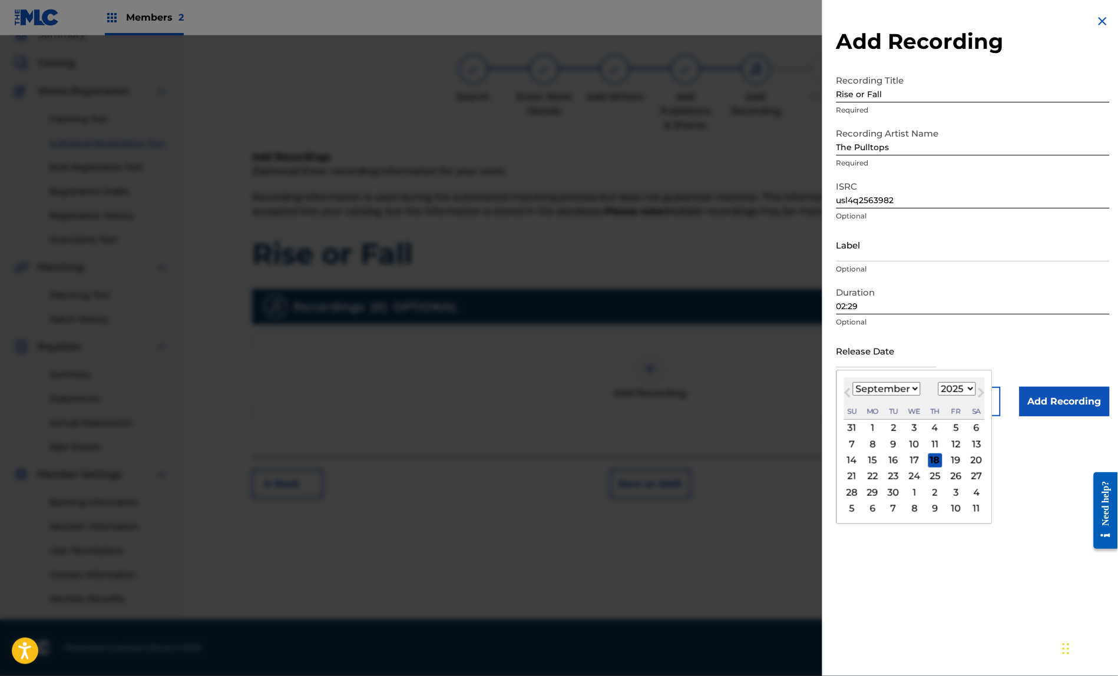
click at [949, 451] on div "12" at bounding box center [956, 444] width 14 height 14
type input "[DATE]"
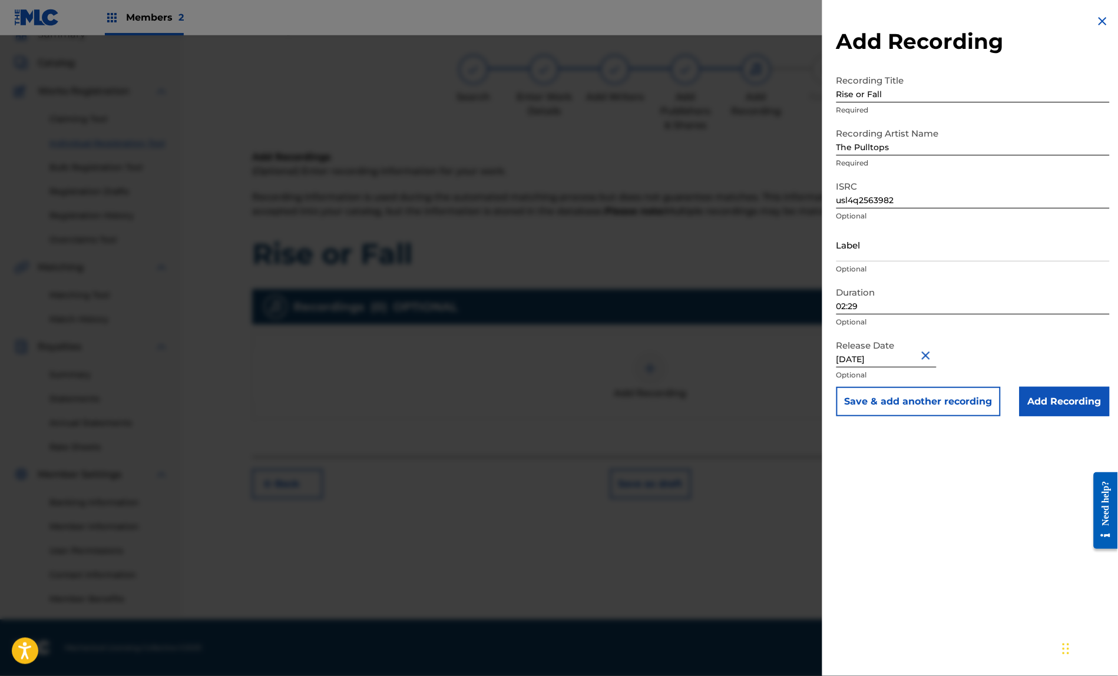
click at [1058, 417] on input "Add Recording" at bounding box center [1065, 401] width 90 height 29
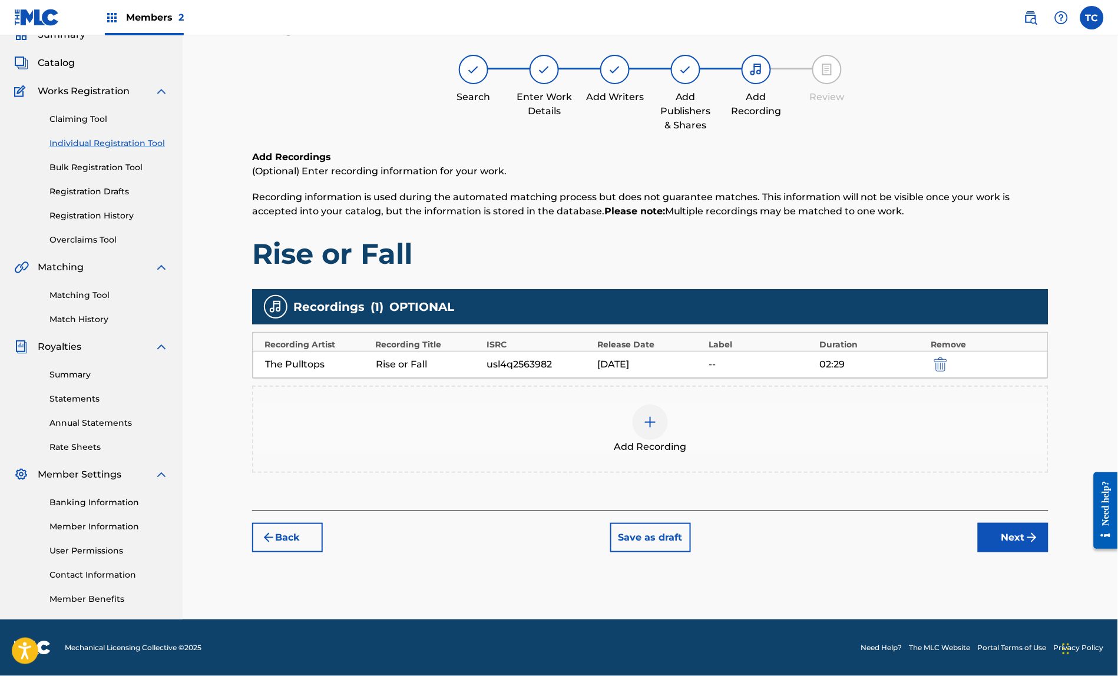
click at [1039, 534] on button "Next" at bounding box center [1013, 537] width 71 height 29
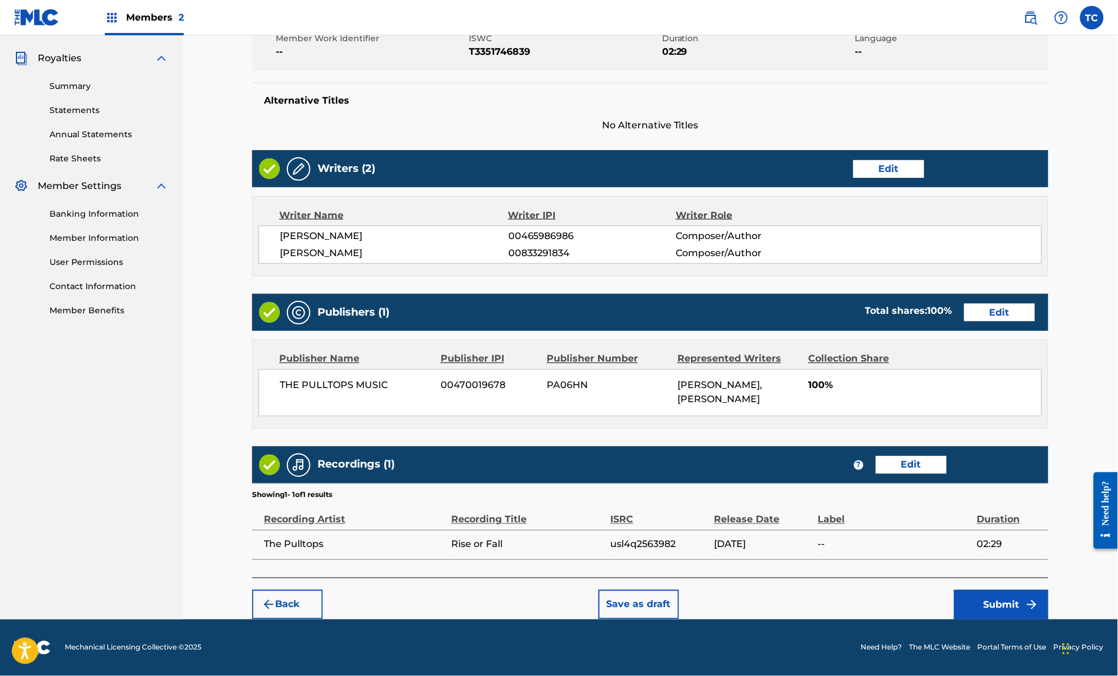
scroll to position [362, 0]
click at [1026, 599] on button "Submit" at bounding box center [1001, 604] width 94 height 29
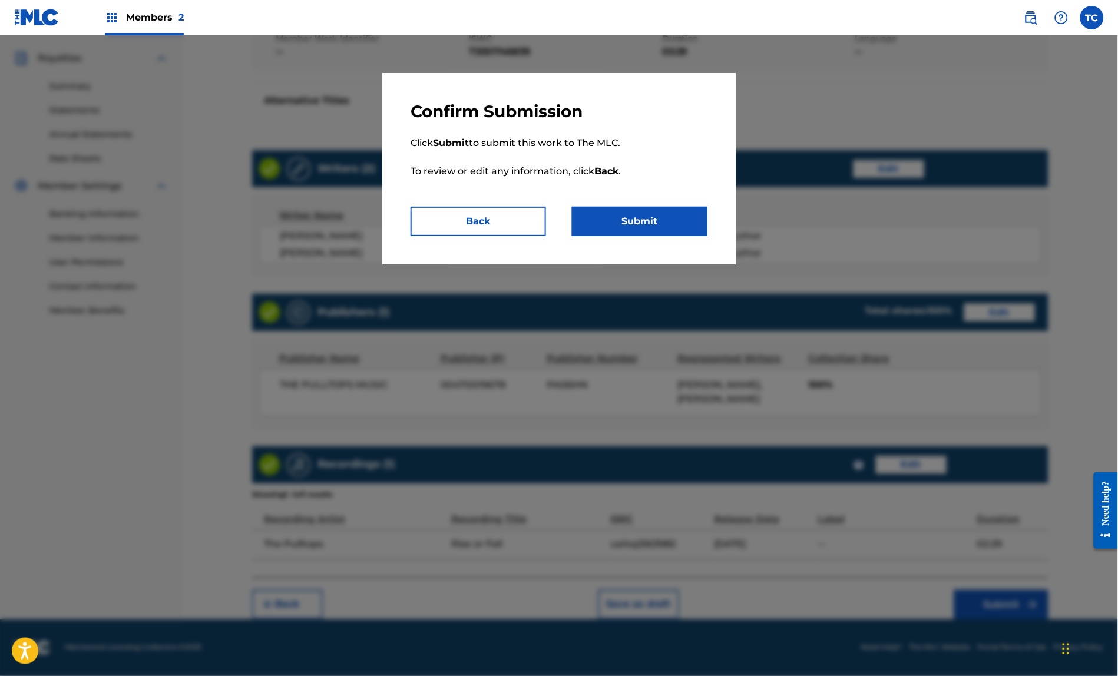
click at [649, 227] on button "Submit" at bounding box center [640, 221] width 136 height 29
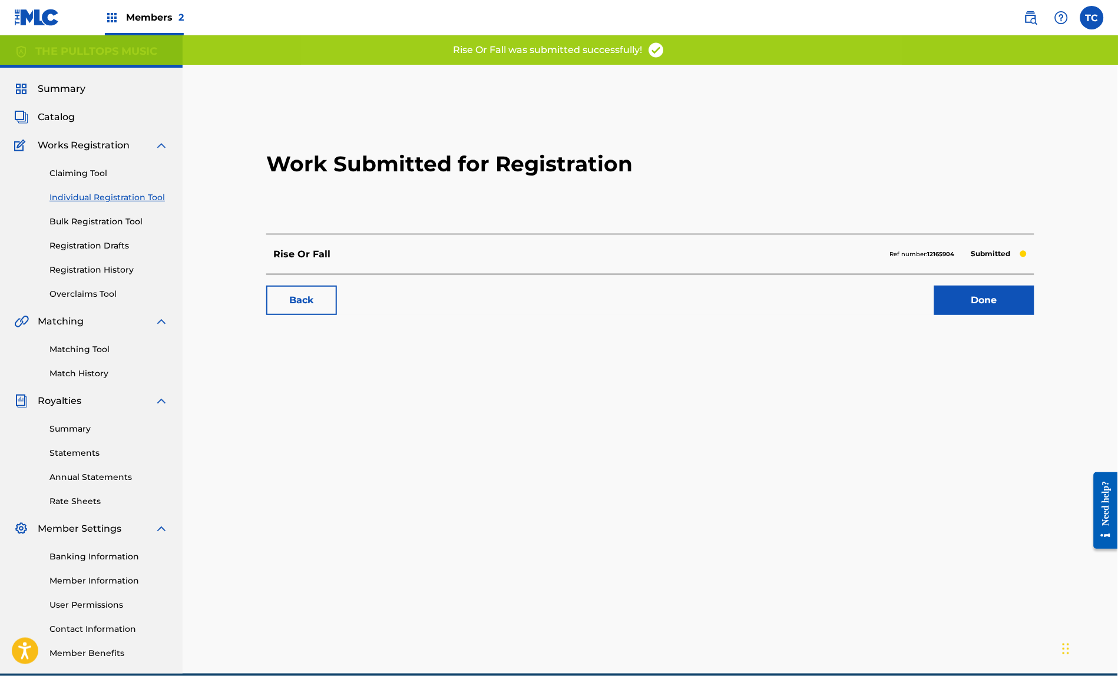
click at [60, 123] on span "Catalog" at bounding box center [56, 117] width 37 height 14
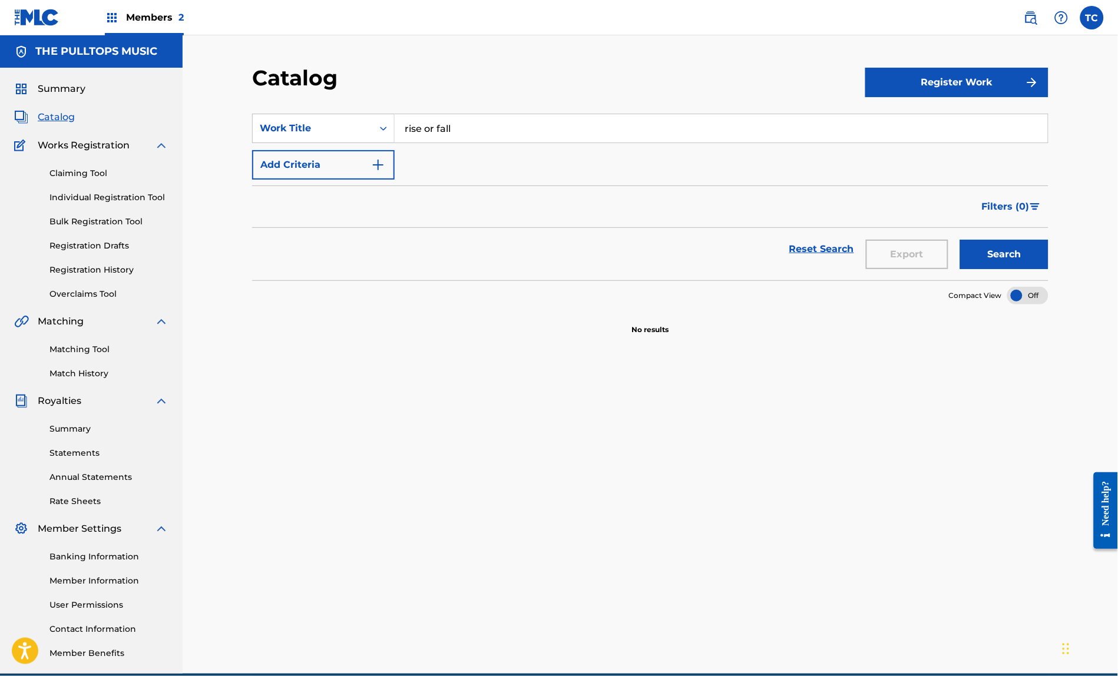
click at [508, 143] on input "rise or fall" at bounding box center [721, 128] width 653 height 28
click at [480, 164] on div "SearchWithCriteriafbd6aeb4-f00b-47b0-a434-6757d22cd776 Work Title Add Criteria" at bounding box center [650, 147] width 797 height 66
click at [67, 93] on span "Summary" at bounding box center [62, 89] width 48 height 14
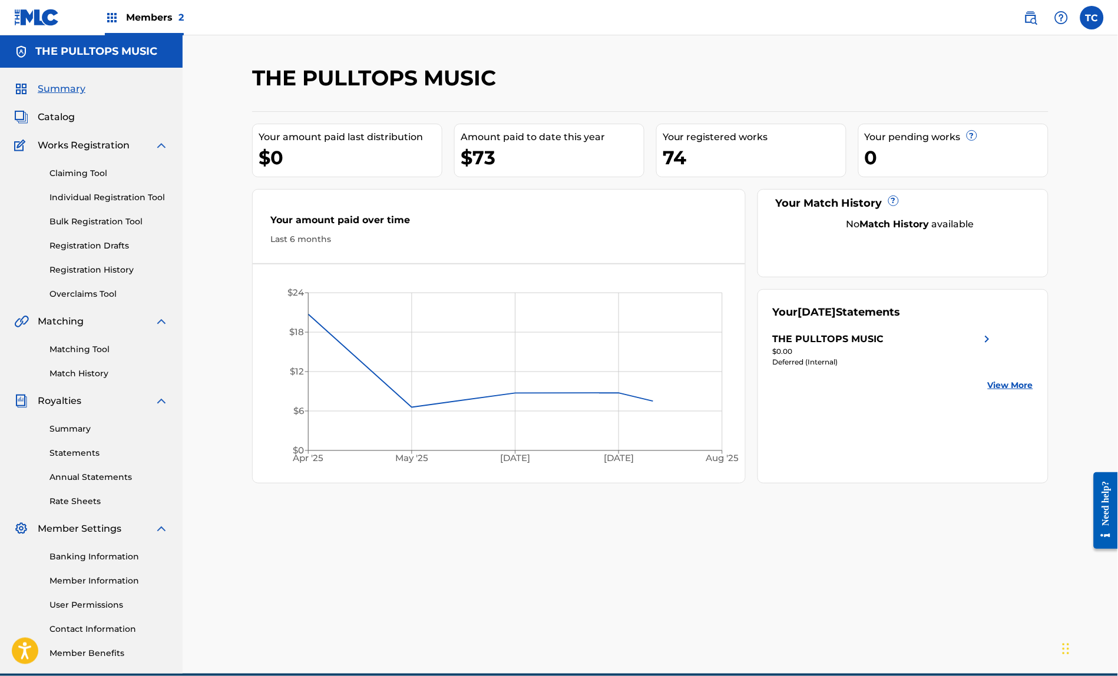
click at [60, 124] on span "Catalog" at bounding box center [56, 117] width 37 height 14
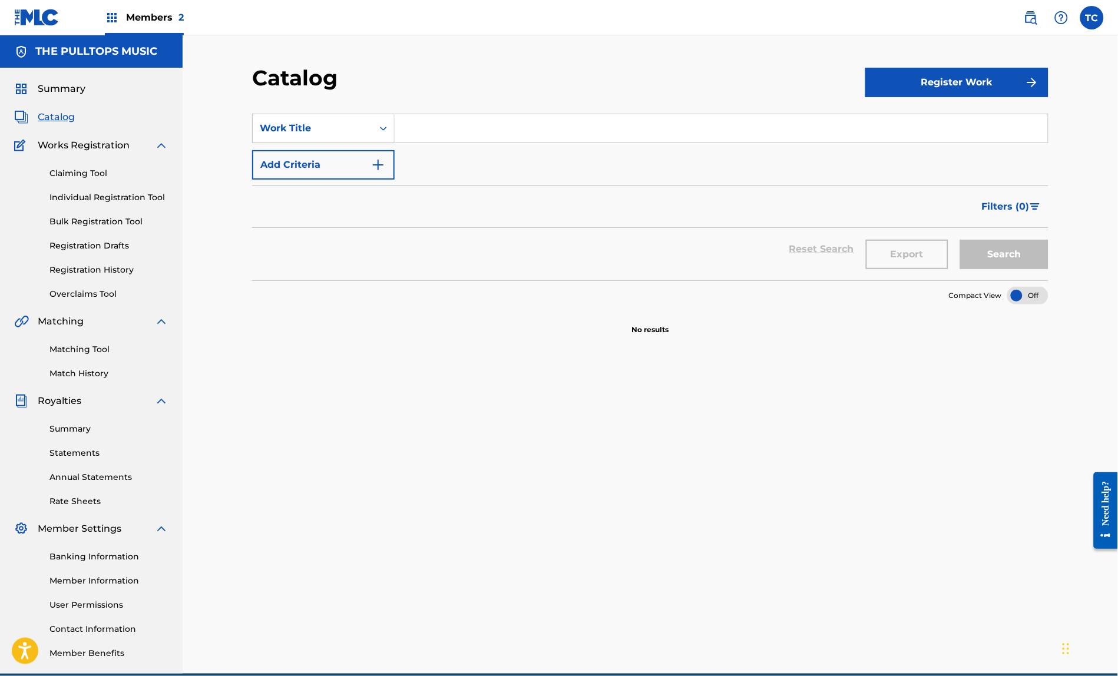
click at [67, 96] on span "Summary" at bounding box center [62, 89] width 48 height 14
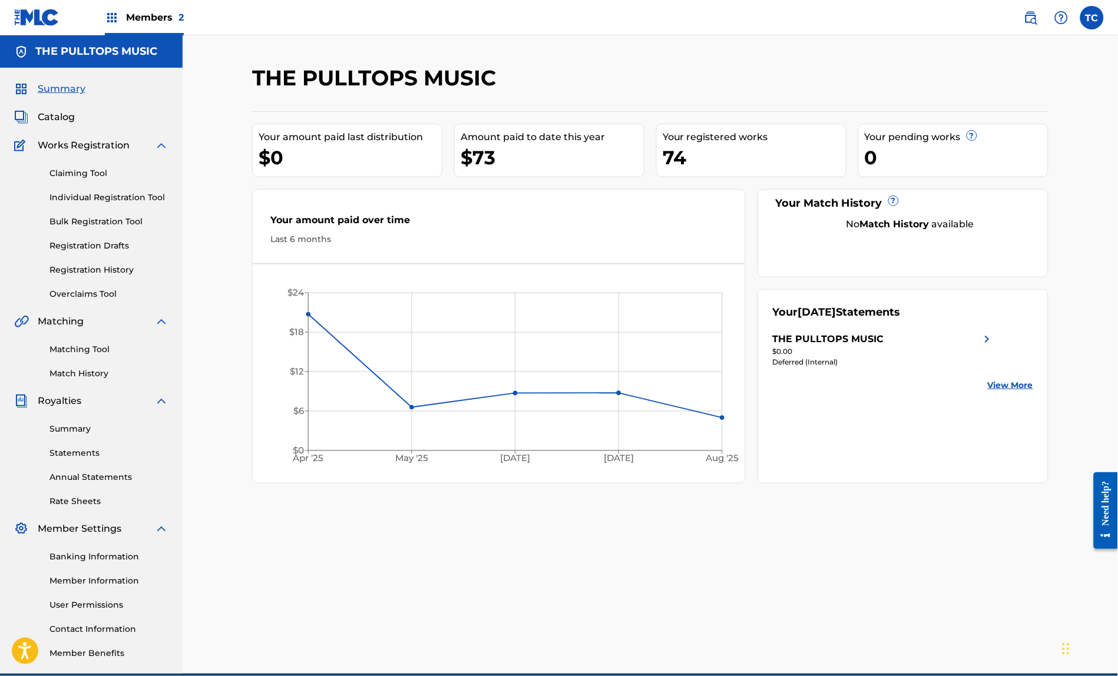
click at [76, 56] on h5 "THE PULLTOPS MUSIC" at bounding box center [96, 52] width 122 height 14
click at [42, 20] on img at bounding box center [36, 17] width 45 height 17
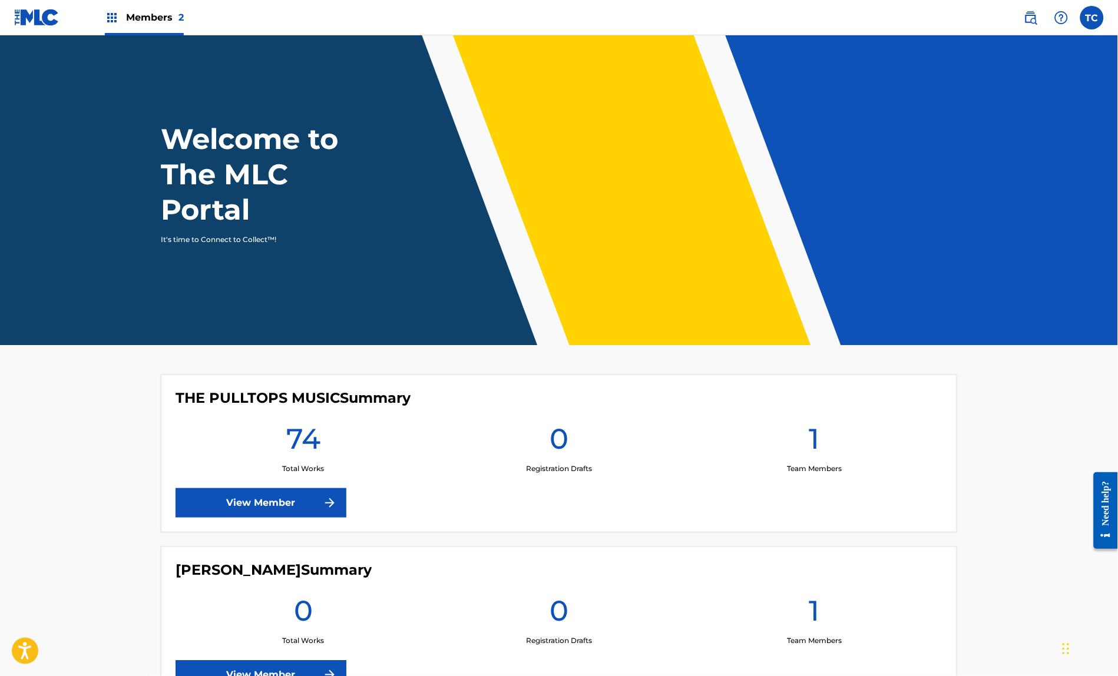
click at [259, 488] on link "View Member" at bounding box center [261, 502] width 171 height 29
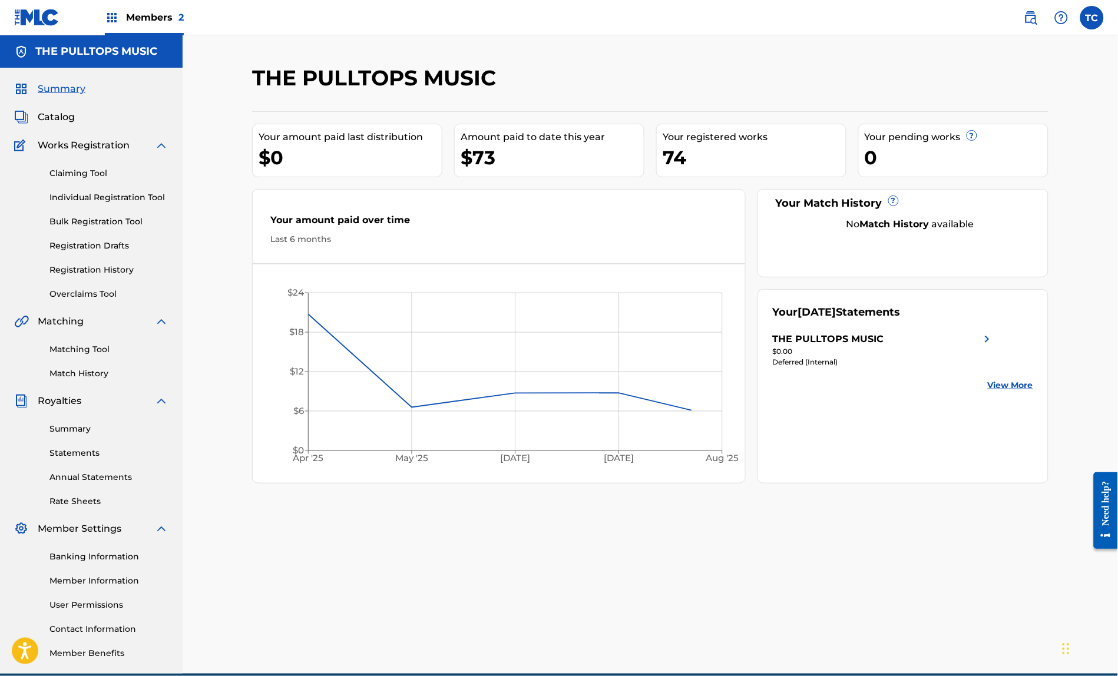
click at [65, 124] on span "Catalog" at bounding box center [56, 117] width 37 height 14
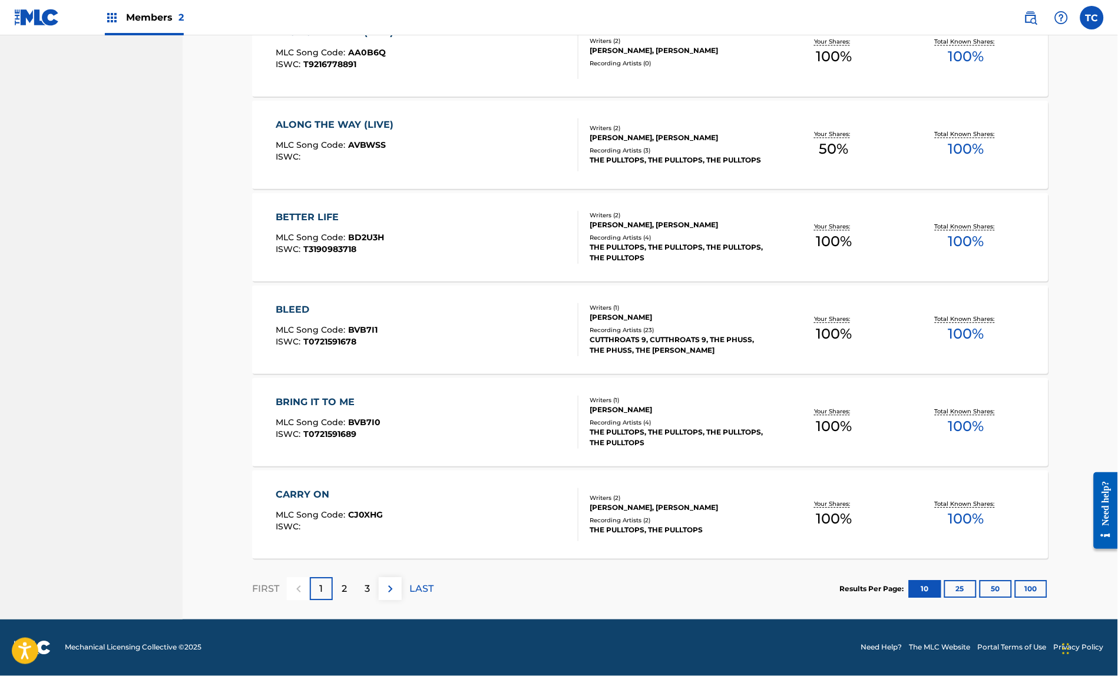
scroll to position [695, 0]
click at [342, 583] on p "2" at bounding box center [344, 590] width 5 height 14
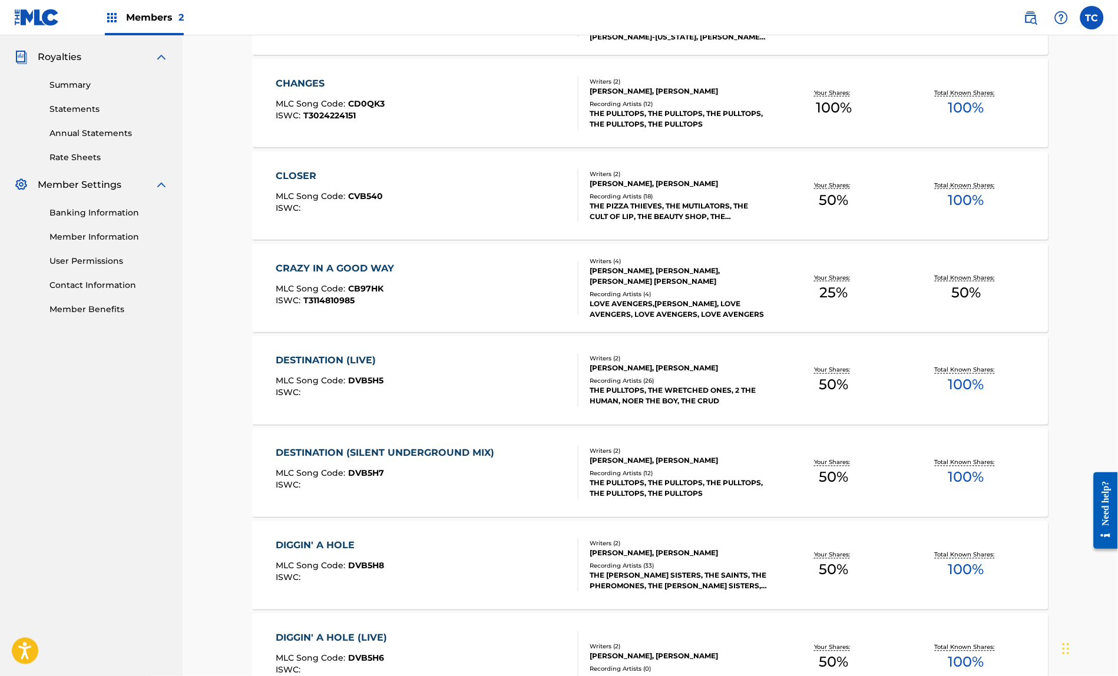
scroll to position [359, 0]
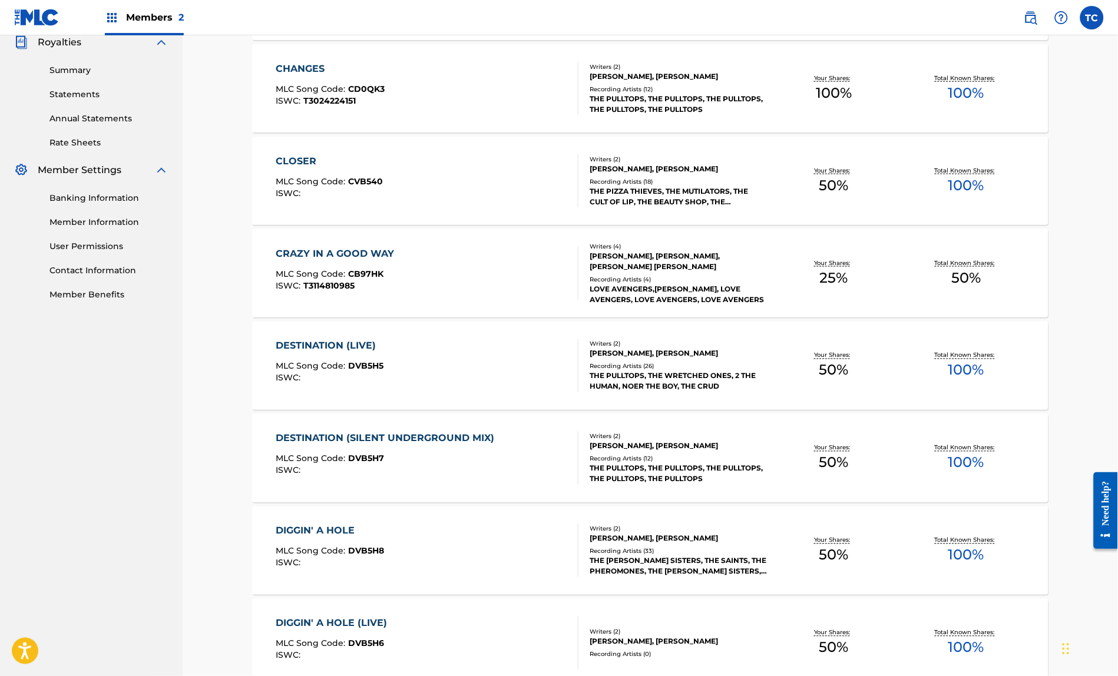
click at [323, 261] on div "CRAZY IN A GOOD WAY" at bounding box center [338, 254] width 124 height 14
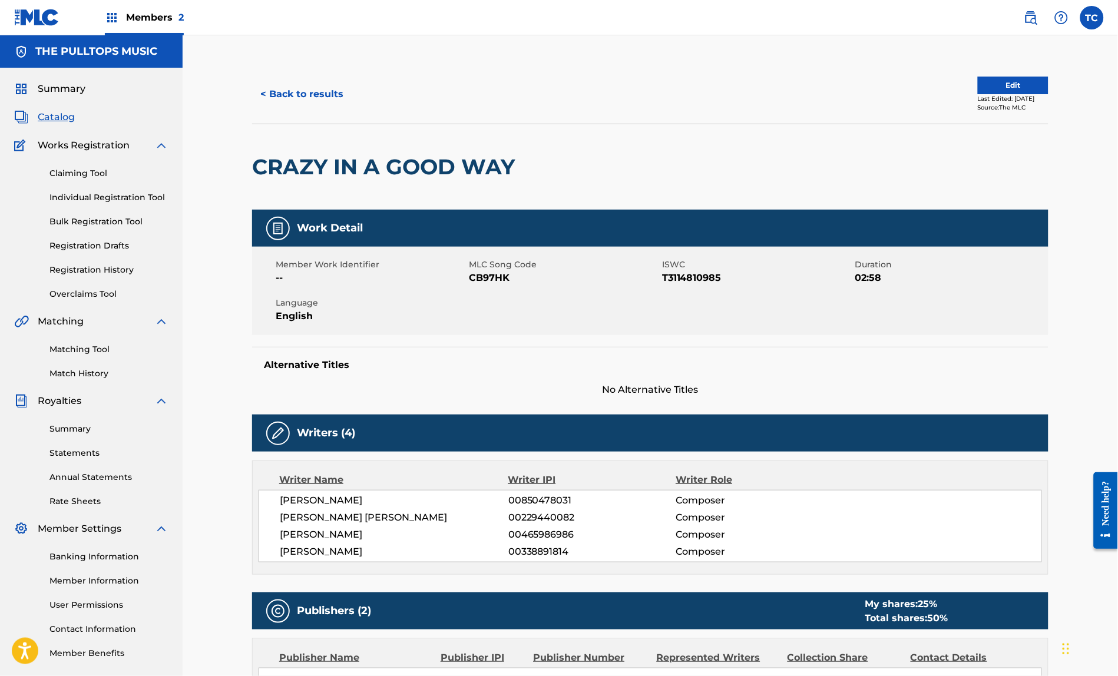
click at [54, 122] on span "Catalog" at bounding box center [56, 117] width 37 height 14
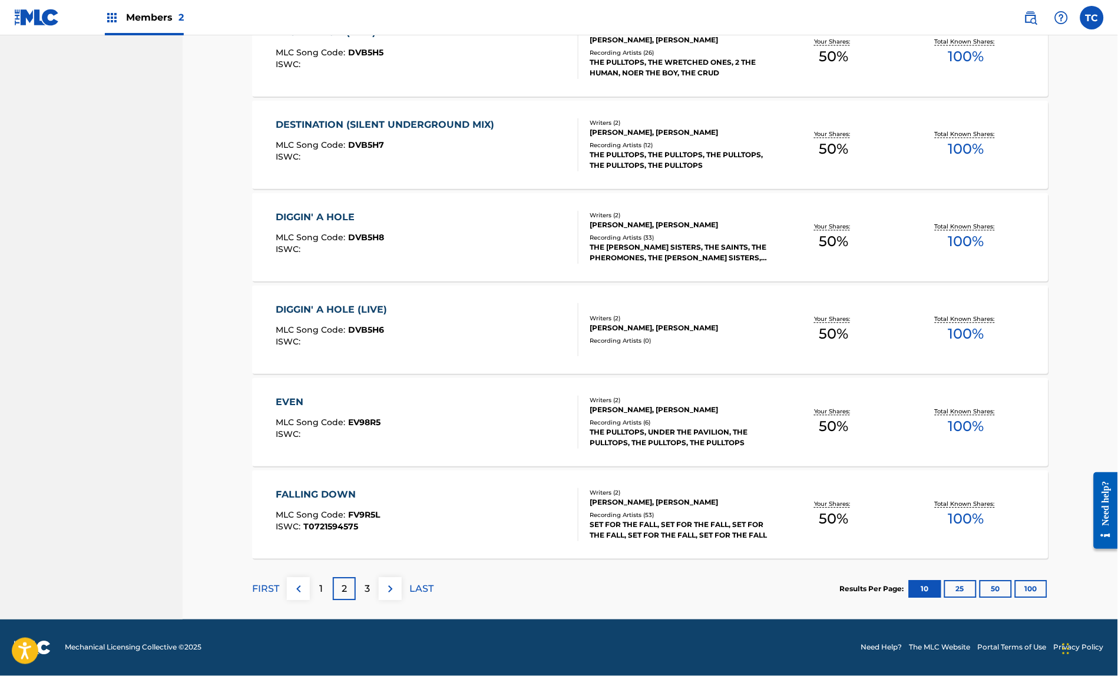
scroll to position [695, 0]
click at [365, 586] on p "3" at bounding box center [367, 590] width 5 height 14
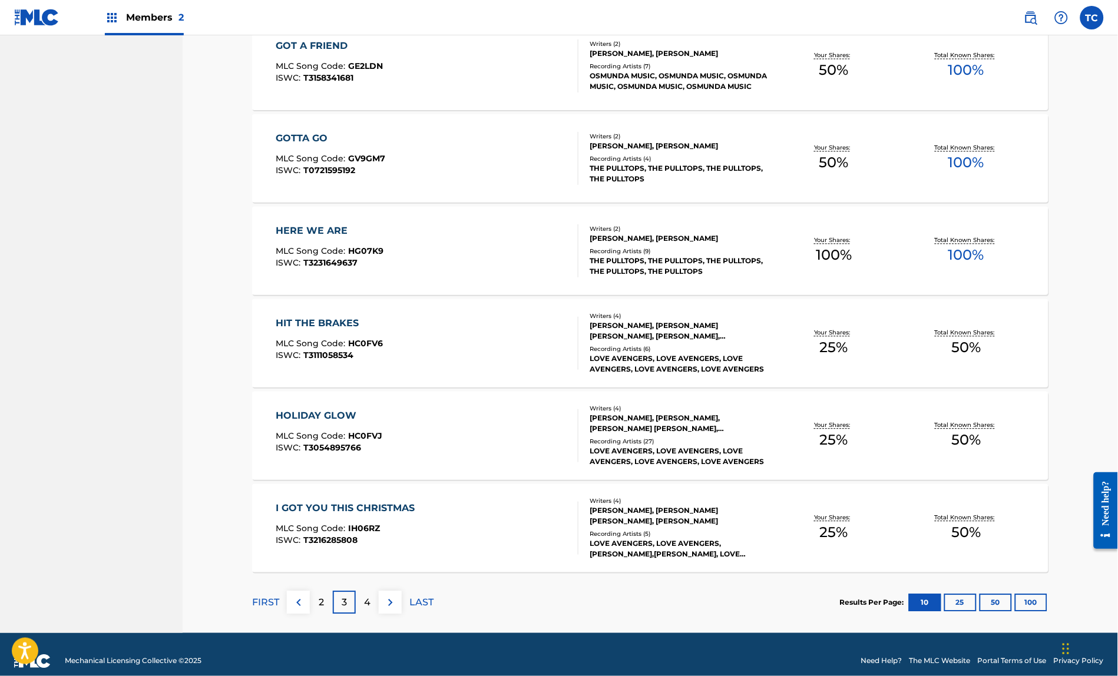
scroll to position [662, 0]
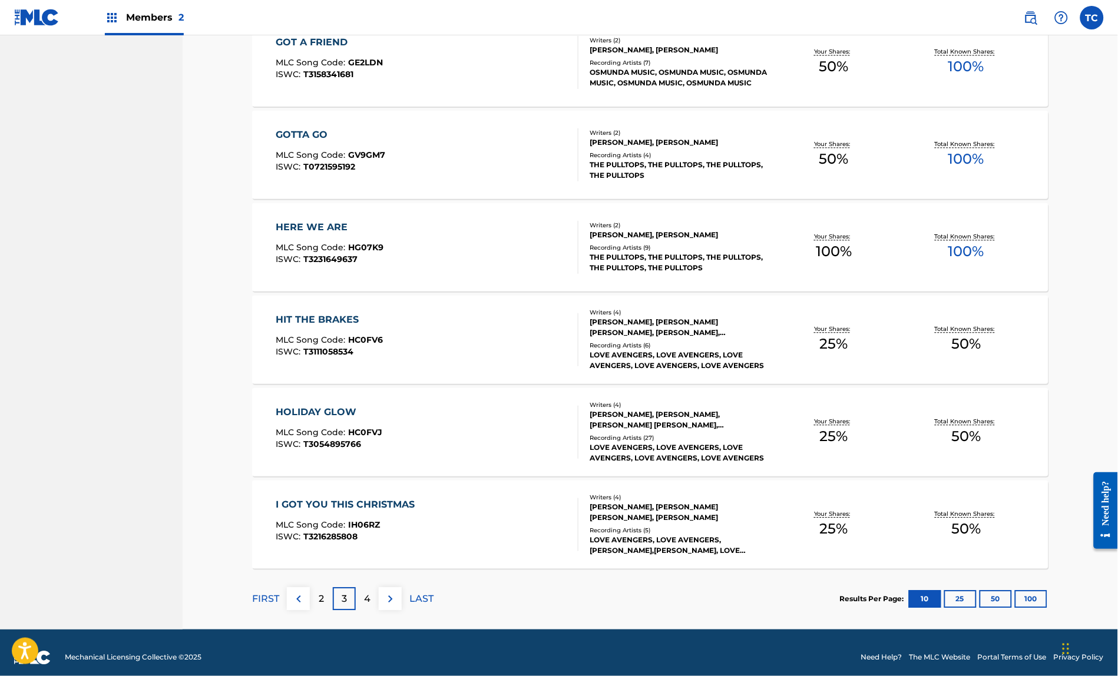
click at [300, 328] on div "HIT THE BRAKES" at bounding box center [329, 320] width 107 height 14
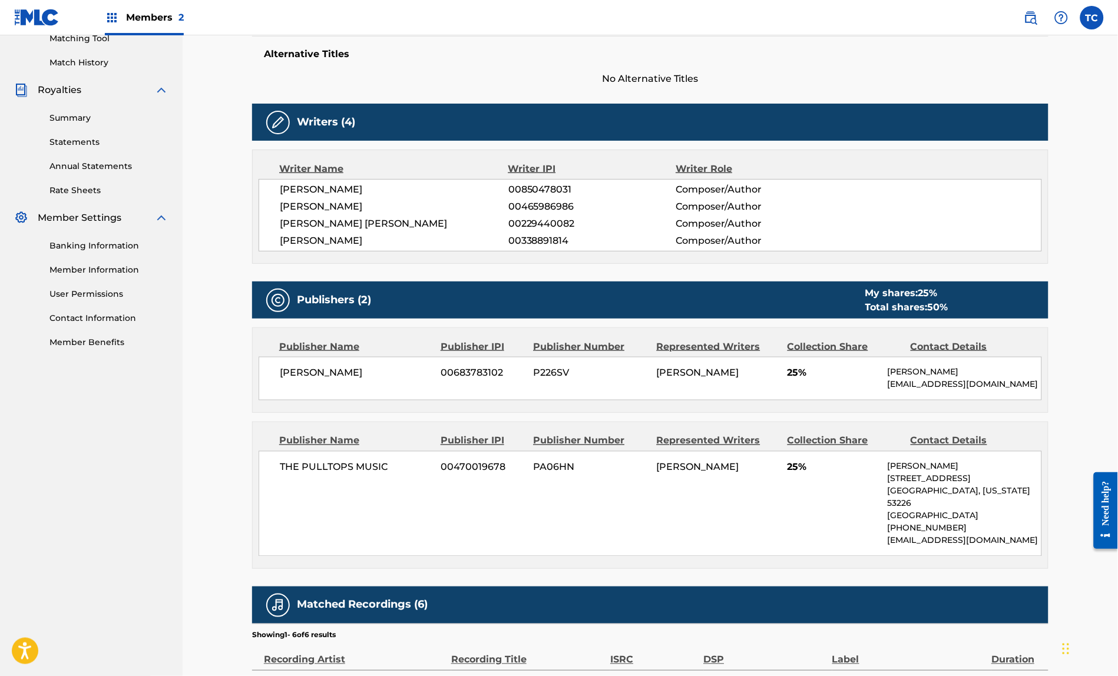
scroll to position [312, 0]
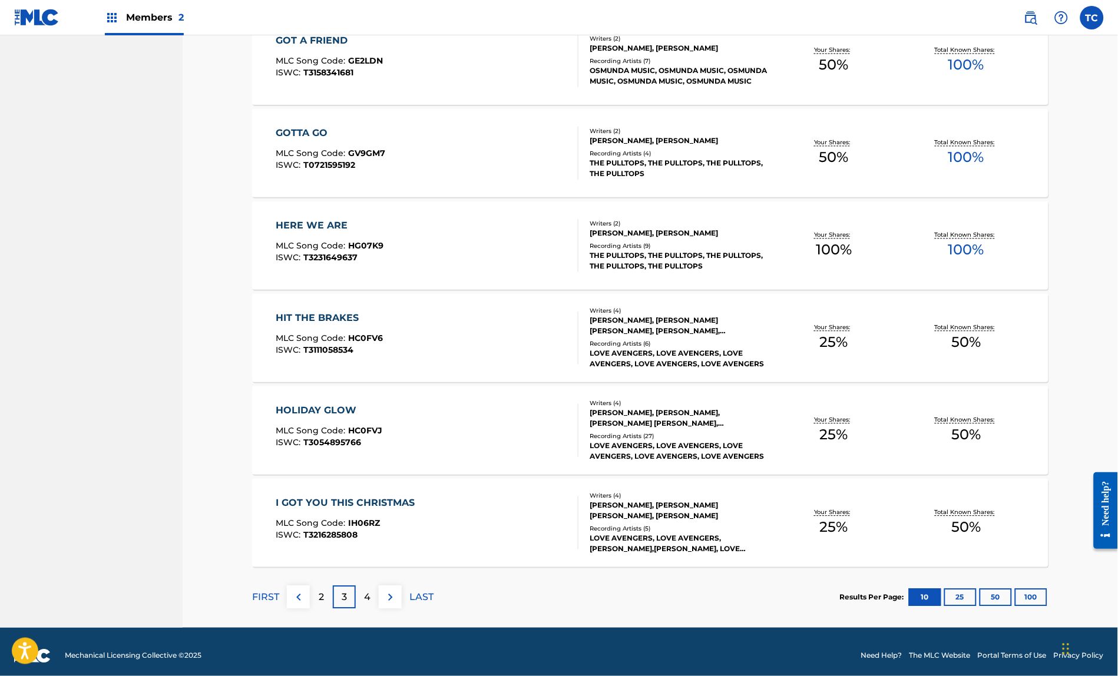
scroll to position [665, 0]
click at [307, 418] on div "HOLIDAY GLOW" at bounding box center [329, 411] width 107 height 14
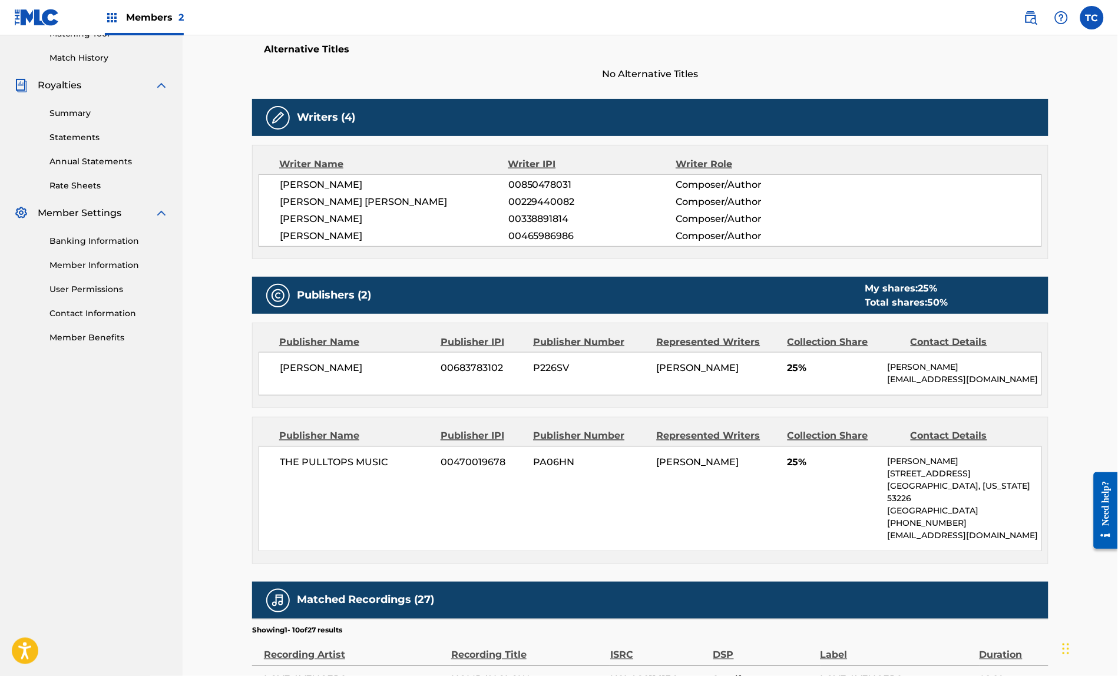
scroll to position [321, 0]
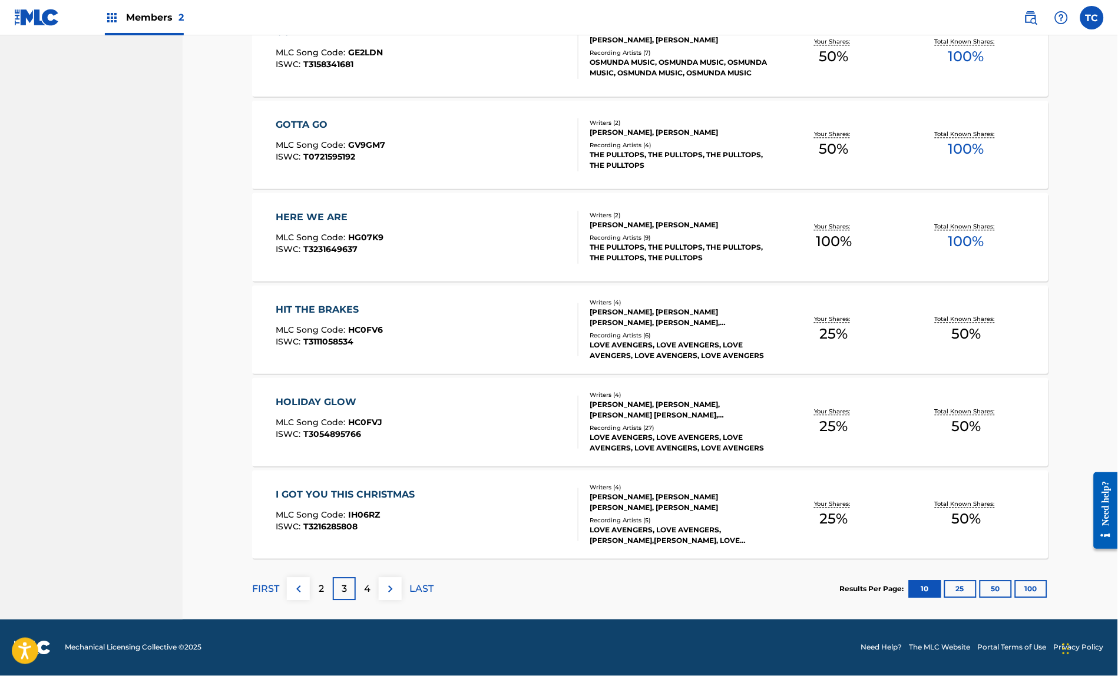
scroll to position [695, 0]
click at [364, 488] on div "I GOT YOU THIS CHRISTMAS" at bounding box center [348, 495] width 145 height 14
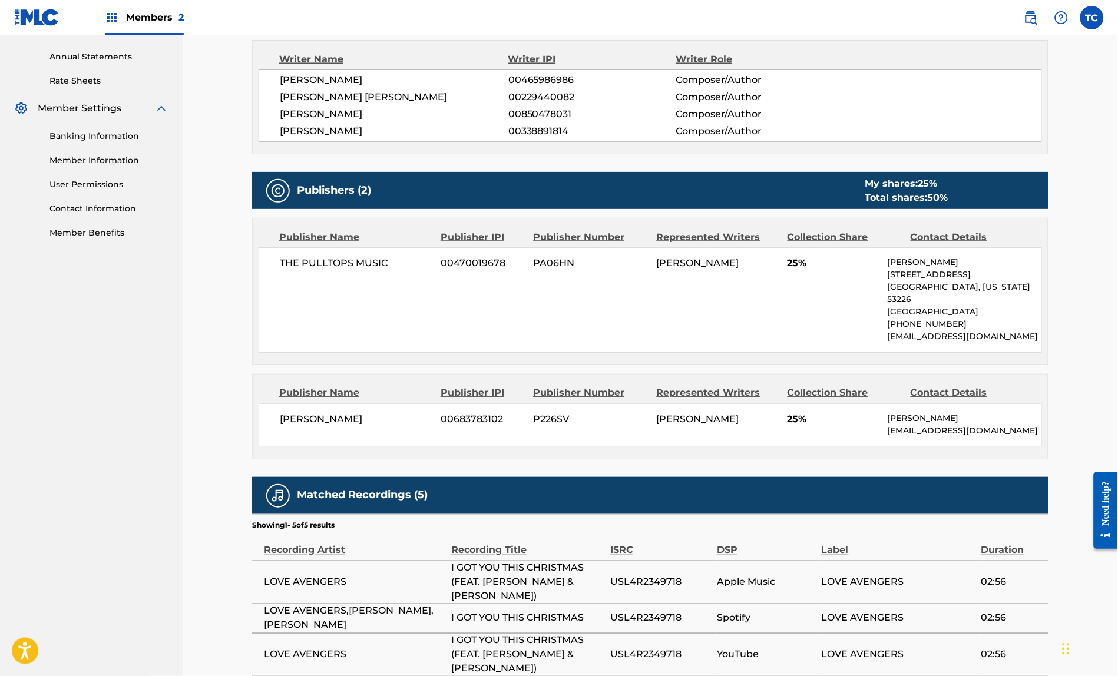
scroll to position [422, 0]
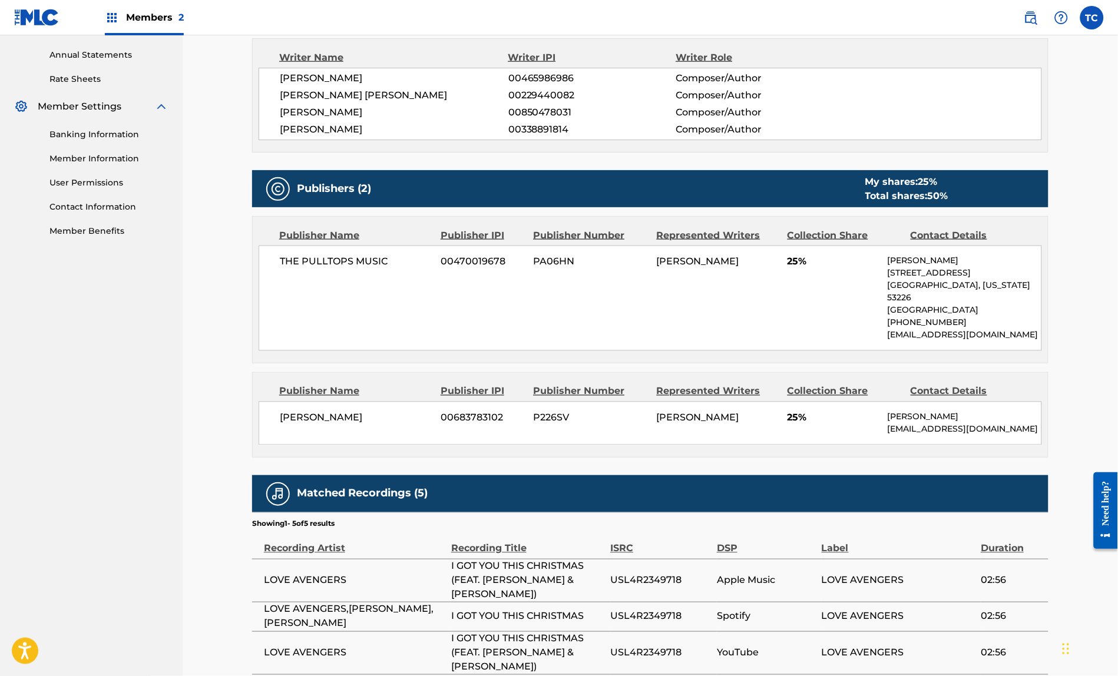
scroll to position [75, 0]
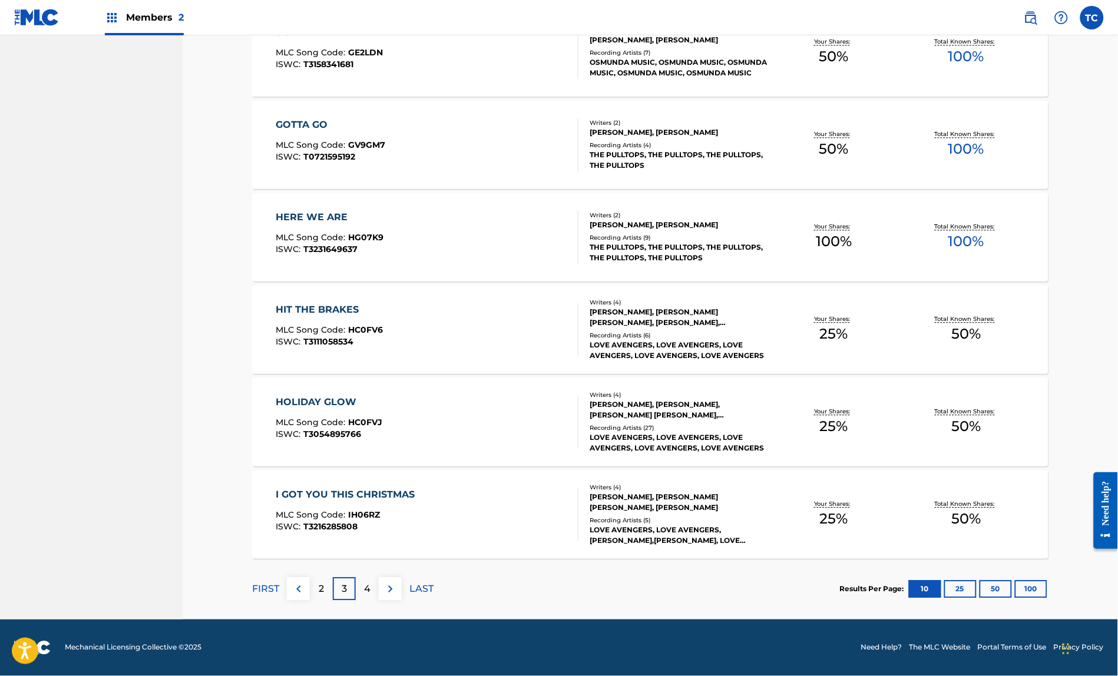
click at [364, 583] on p "4" at bounding box center [367, 590] width 6 height 14
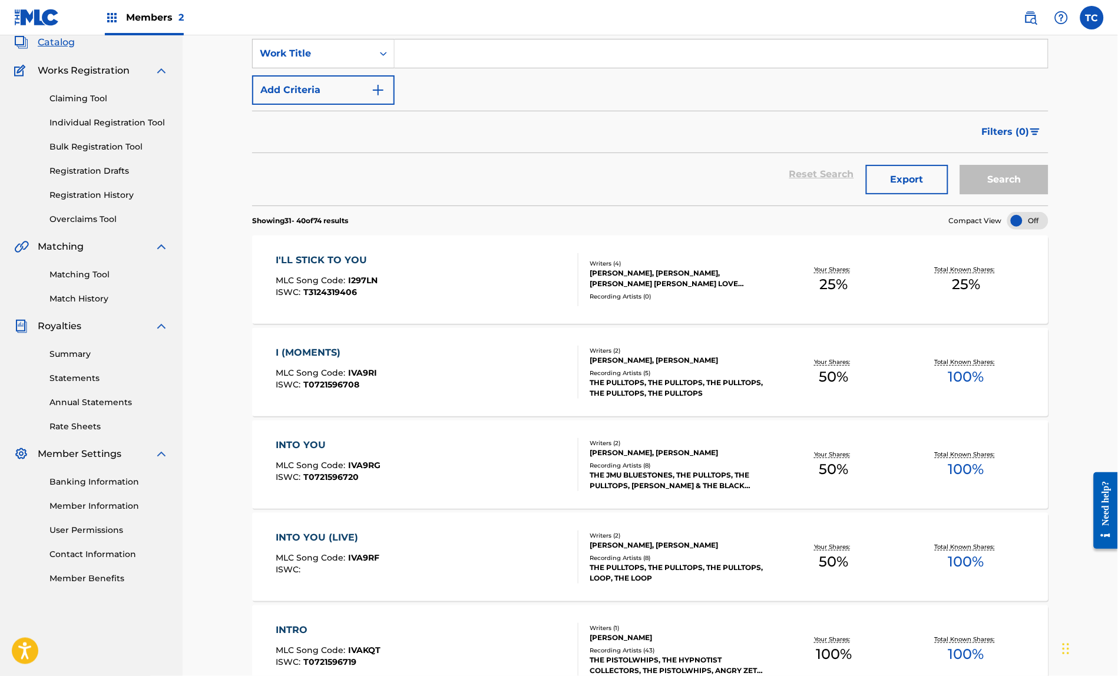
click at [303, 267] on div "I'LL STICK TO YOU" at bounding box center [327, 260] width 102 height 14
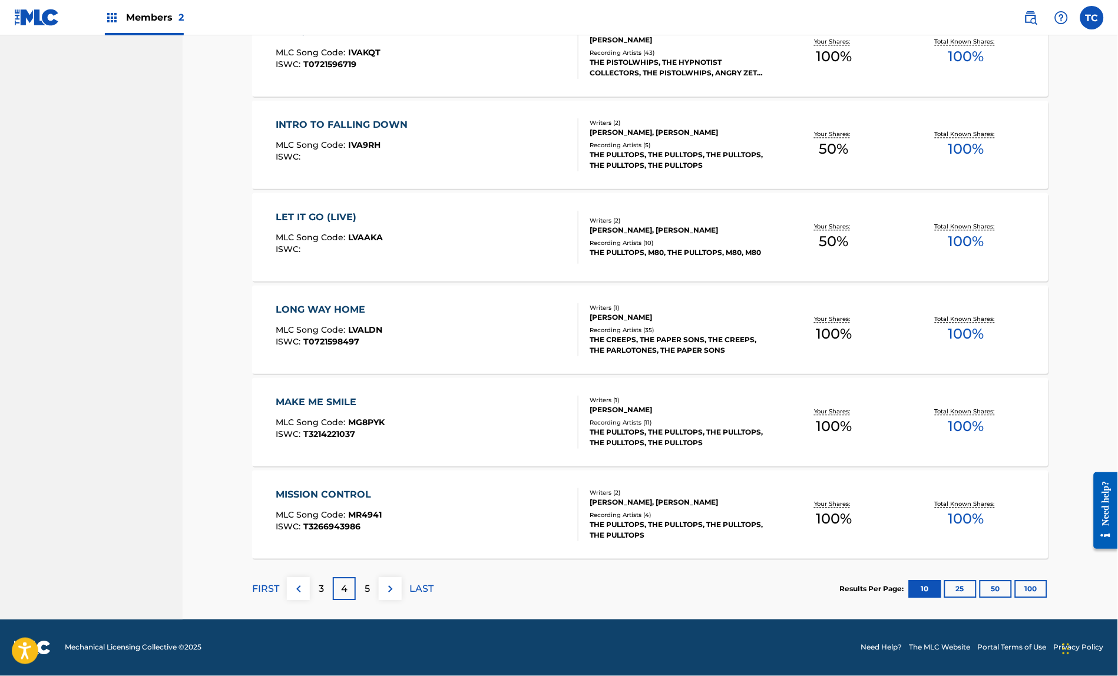
scroll to position [695, 0]
click at [365, 583] on p "5" at bounding box center [367, 590] width 5 height 14
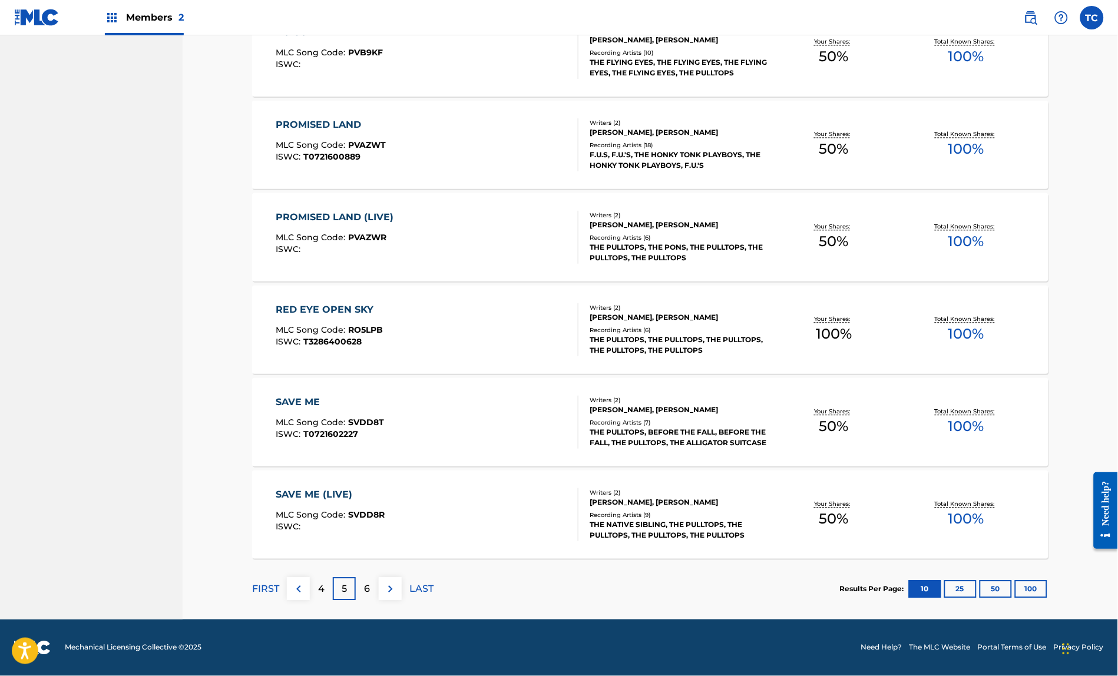
click at [365, 583] on p "6" at bounding box center [368, 590] width 6 height 14
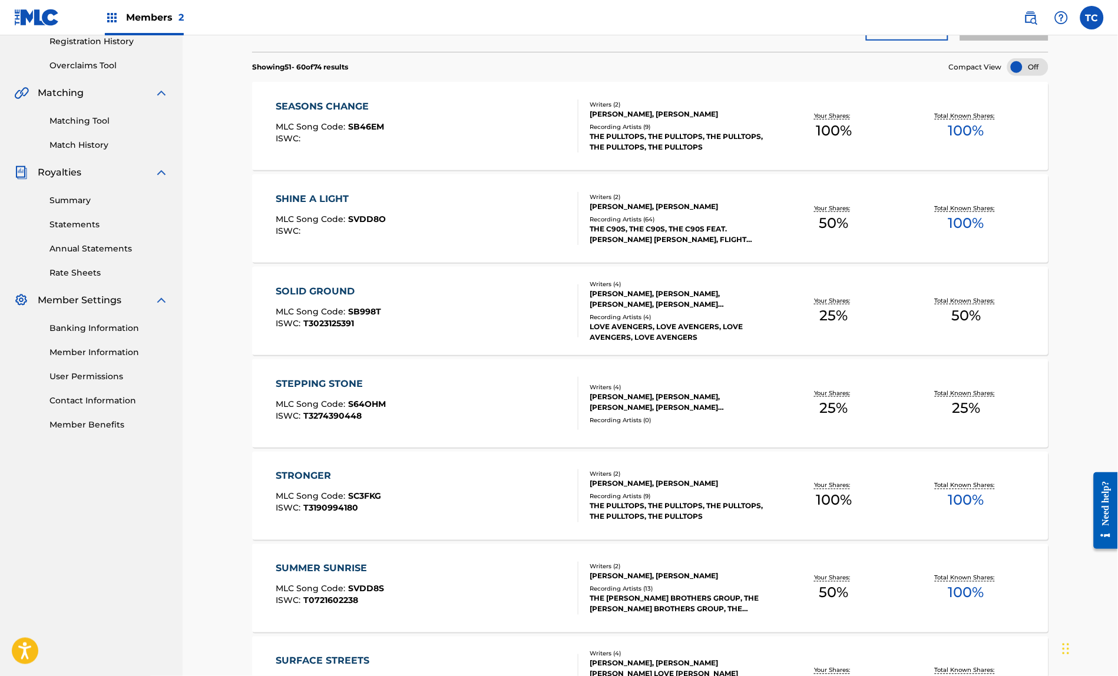
scroll to position [229, 0]
click at [304, 298] on div "SOLID GROUND" at bounding box center [328, 291] width 105 height 14
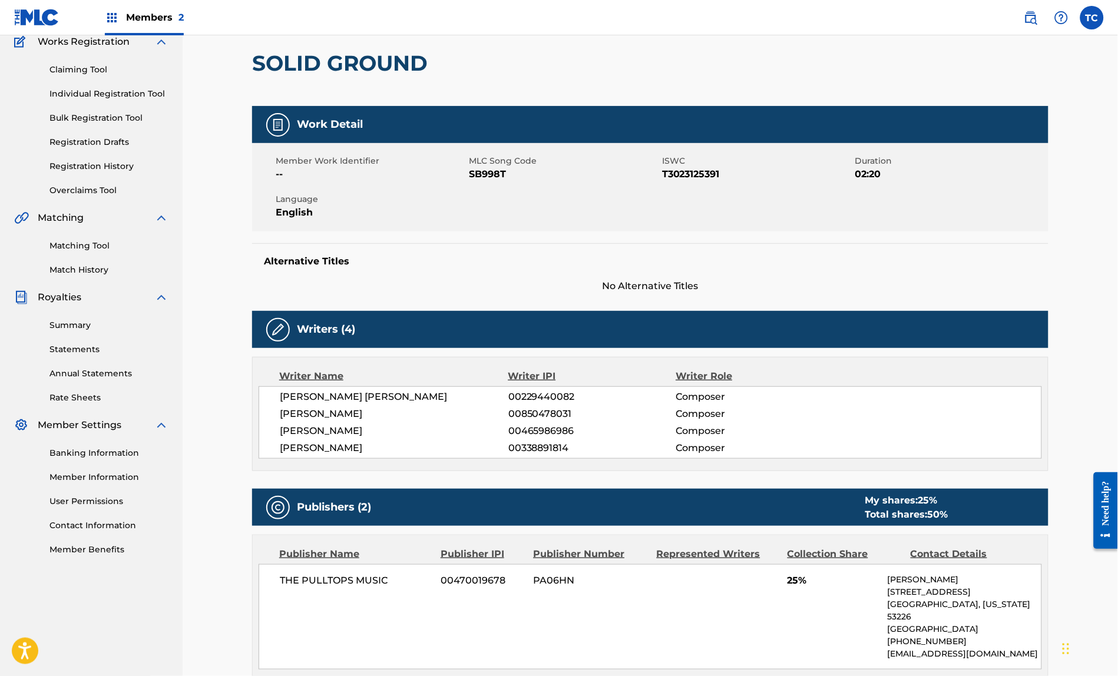
scroll to position [94, 0]
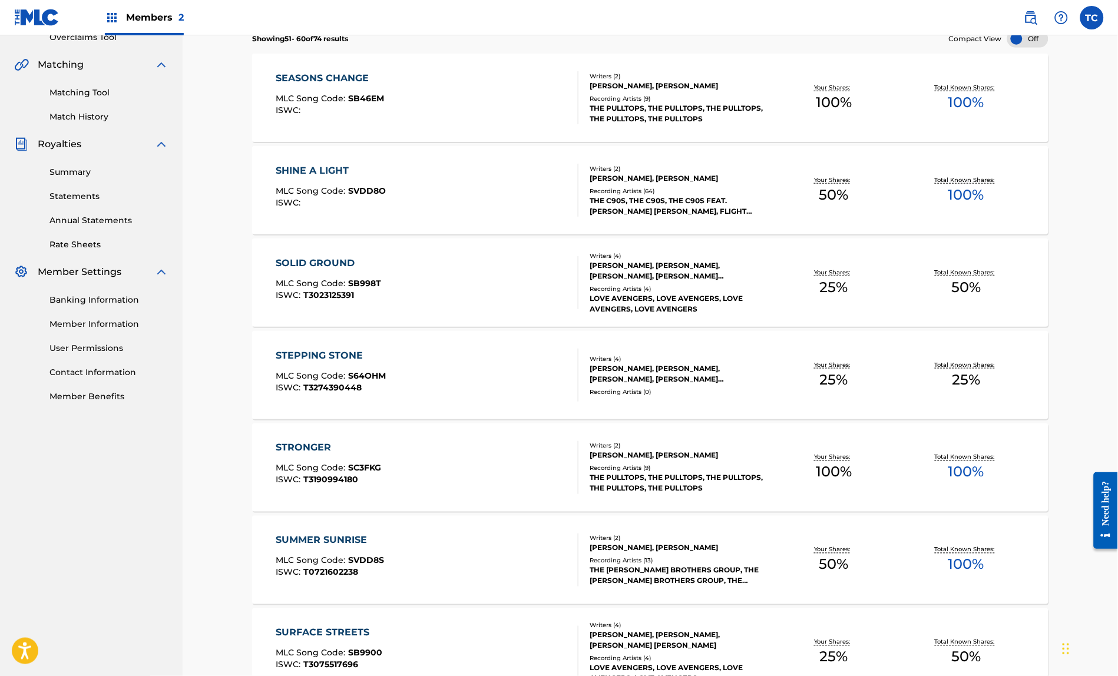
scroll to position [262, 0]
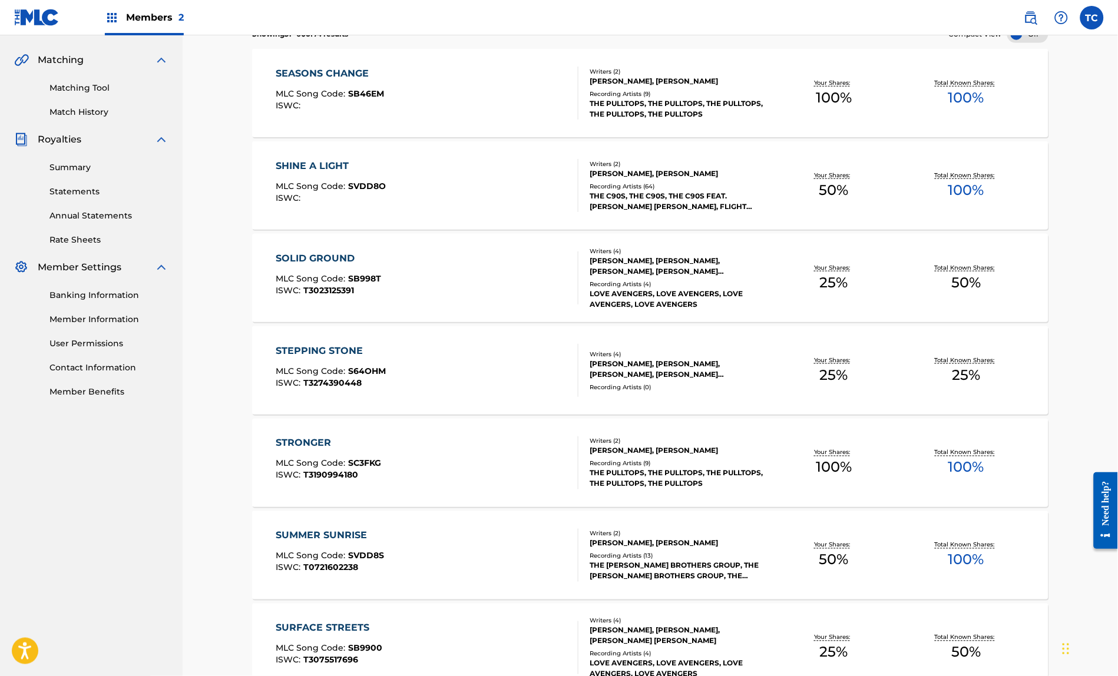
click at [327, 358] on div "STEPPING STONE" at bounding box center [331, 351] width 110 height 14
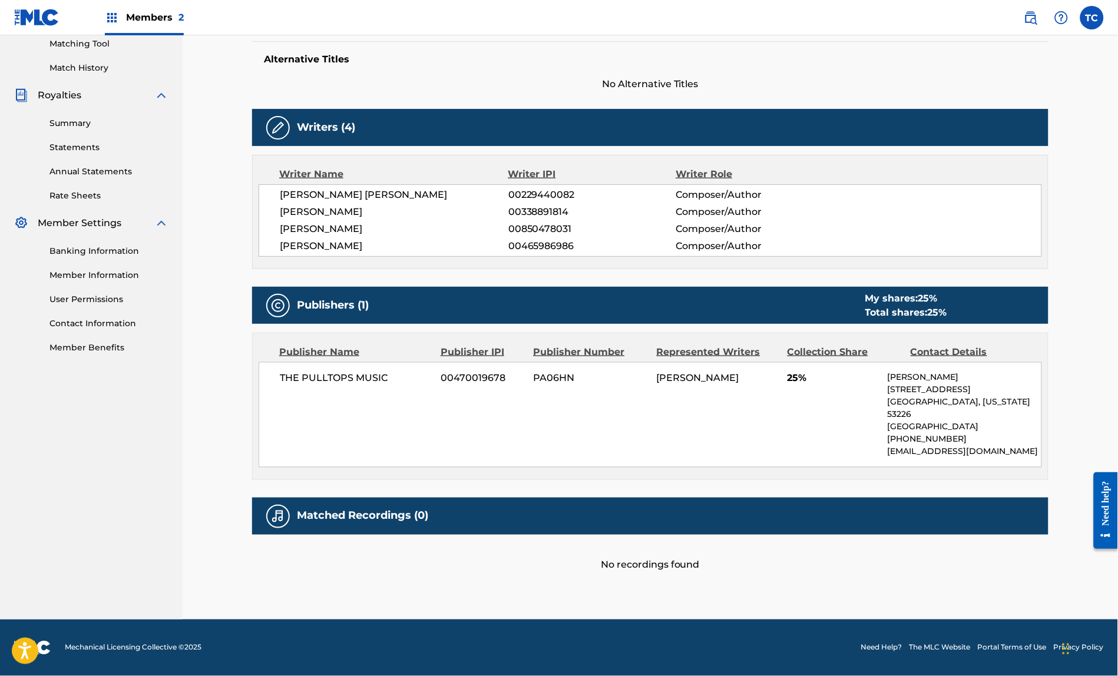
scroll to position [325, 0]
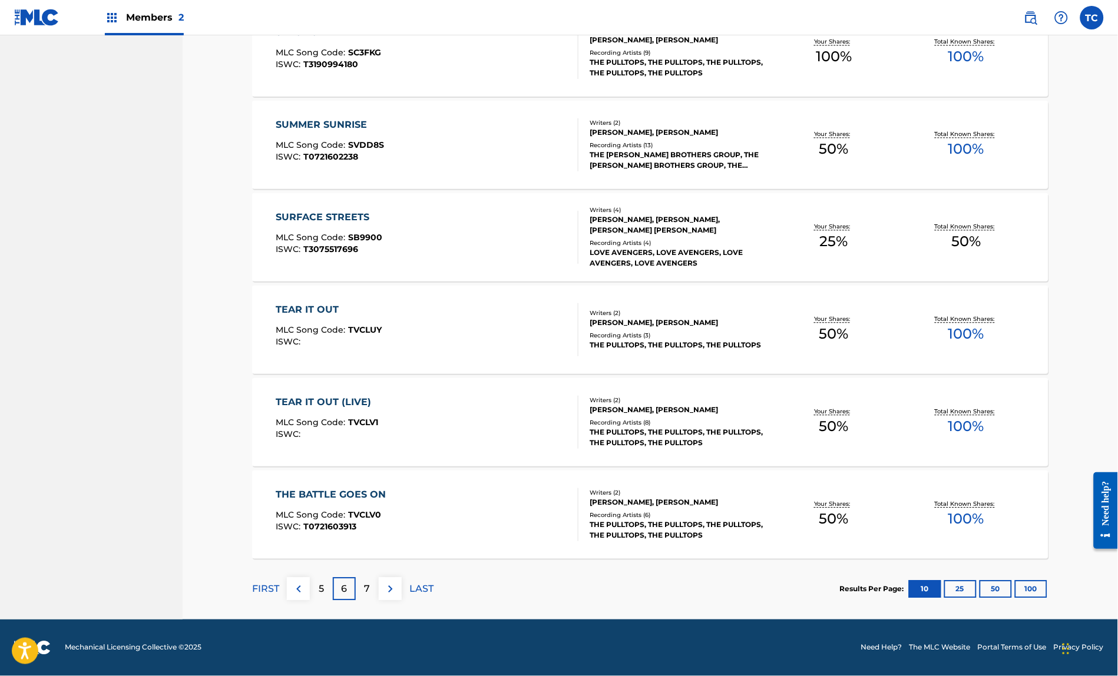
click at [365, 584] on p "7" at bounding box center [368, 590] width 6 height 14
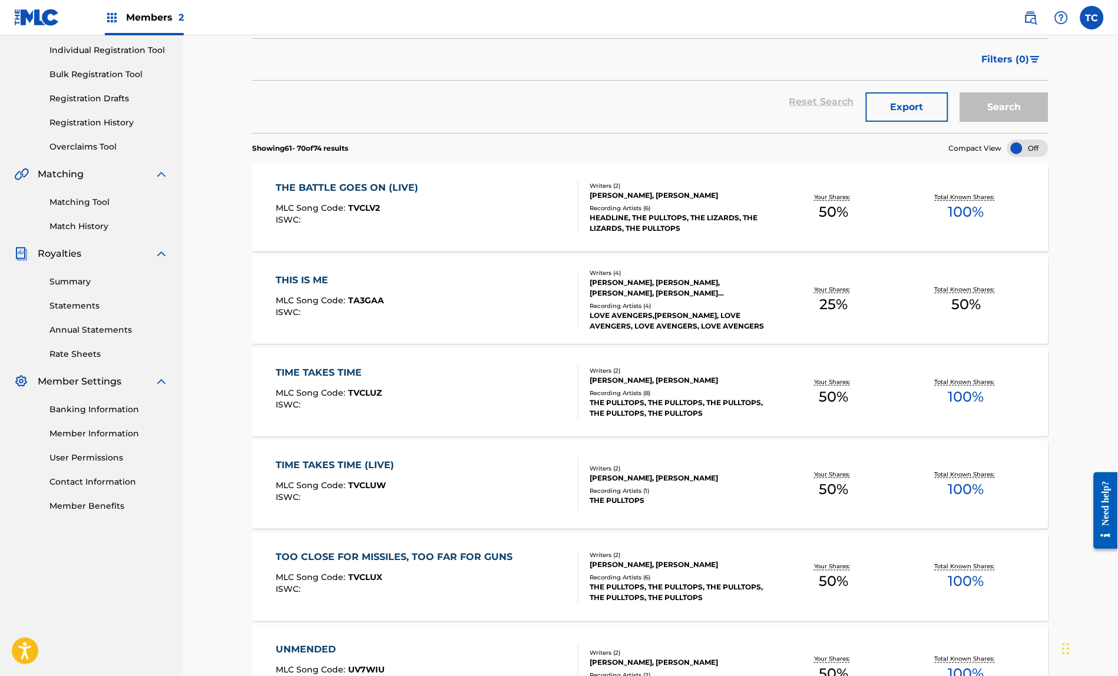
scroll to position [151, 0]
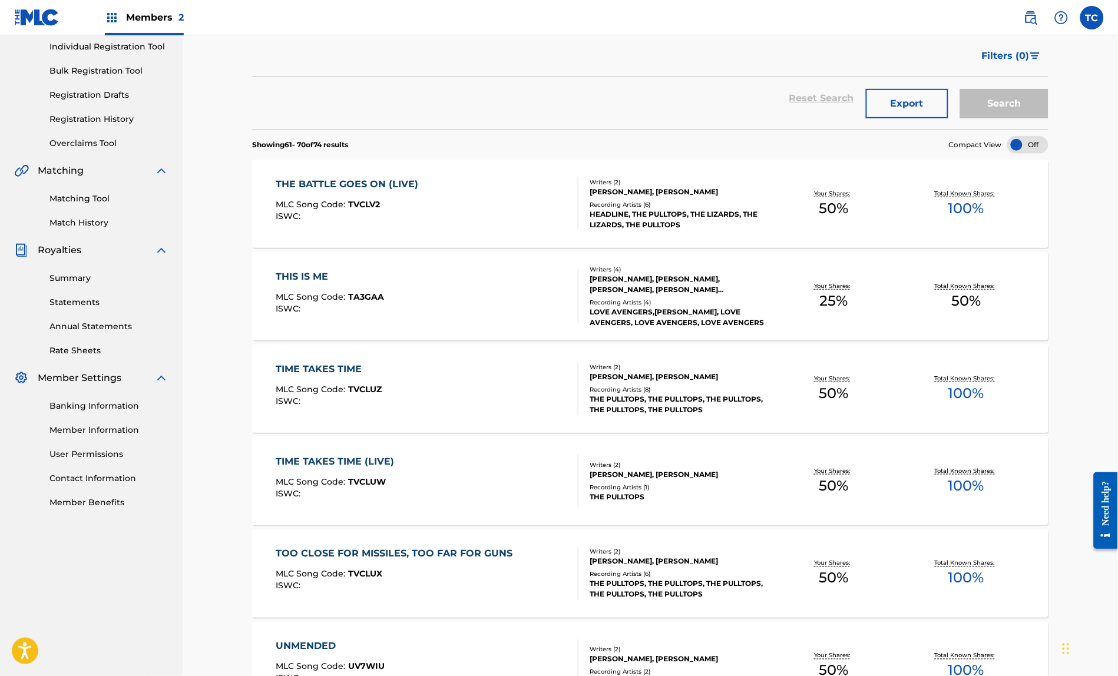
click at [280, 284] on div "THIS IS ME" at bounding box center [330, 277] width 108 height 14
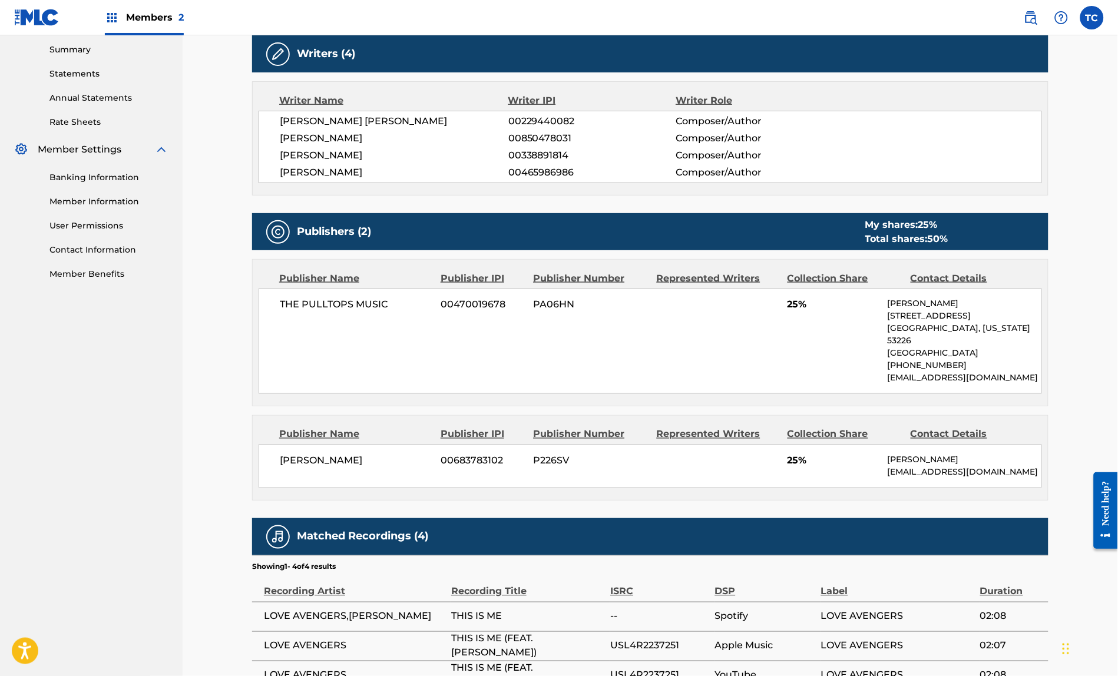
scroll to position [379, 0]
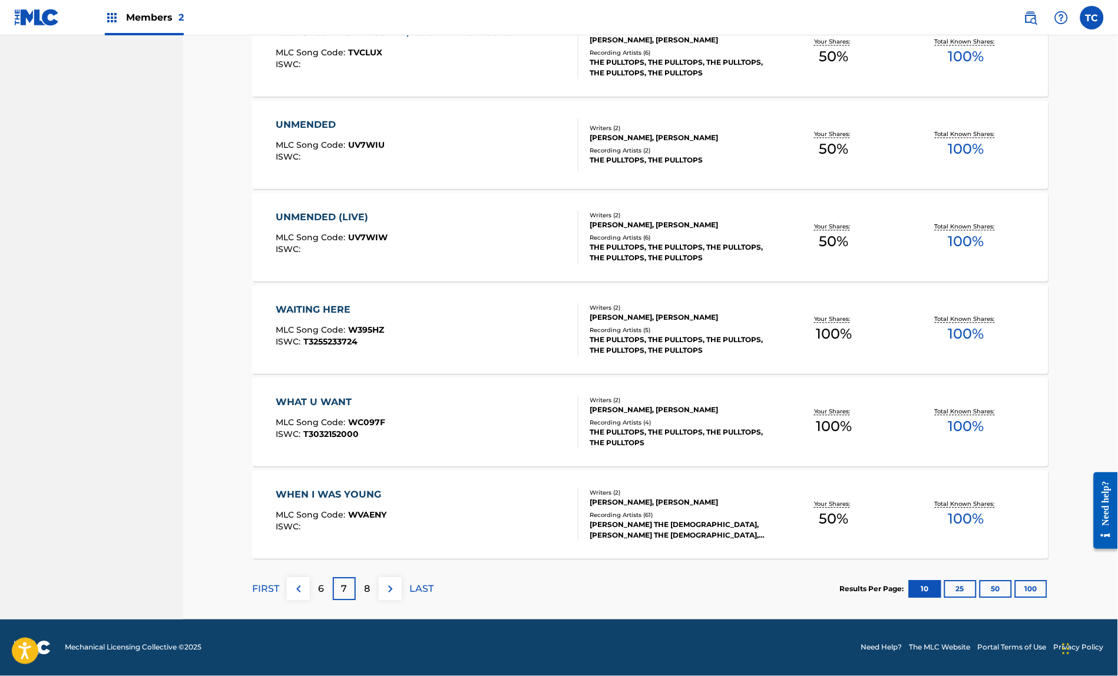
scroll to position [695, 0]
click at [365, 583] on p "8" at bounding box center [368, 590] width 6 height 14
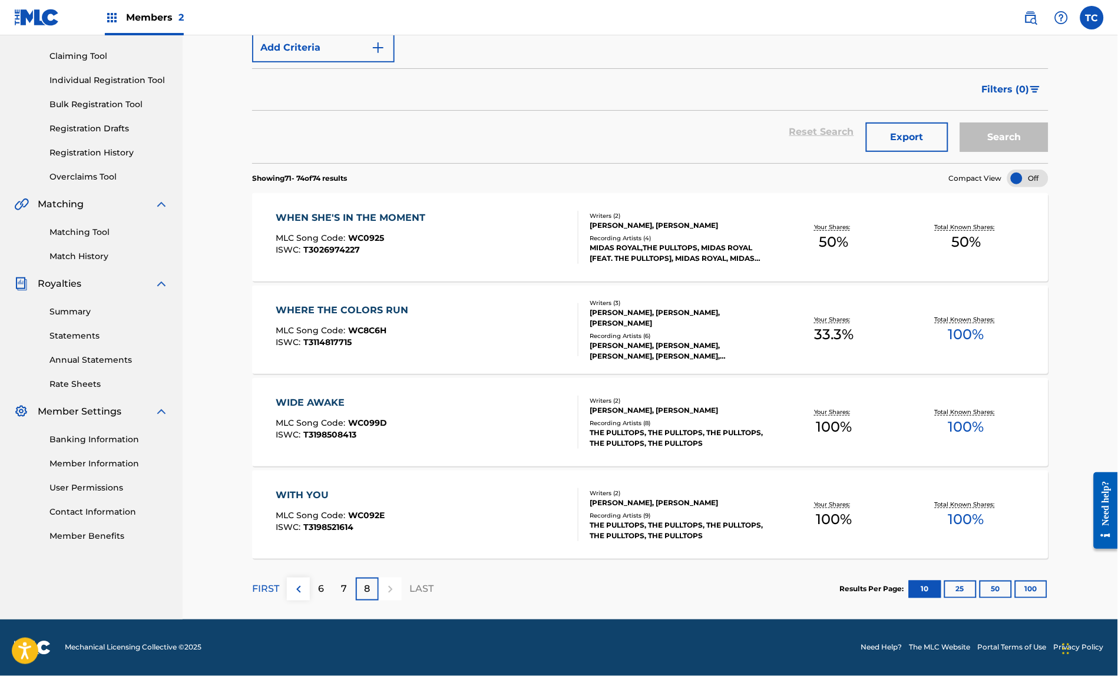
scroll to position [140, 0]
